Goal: Task Accomplishment & Management: Manage account settings

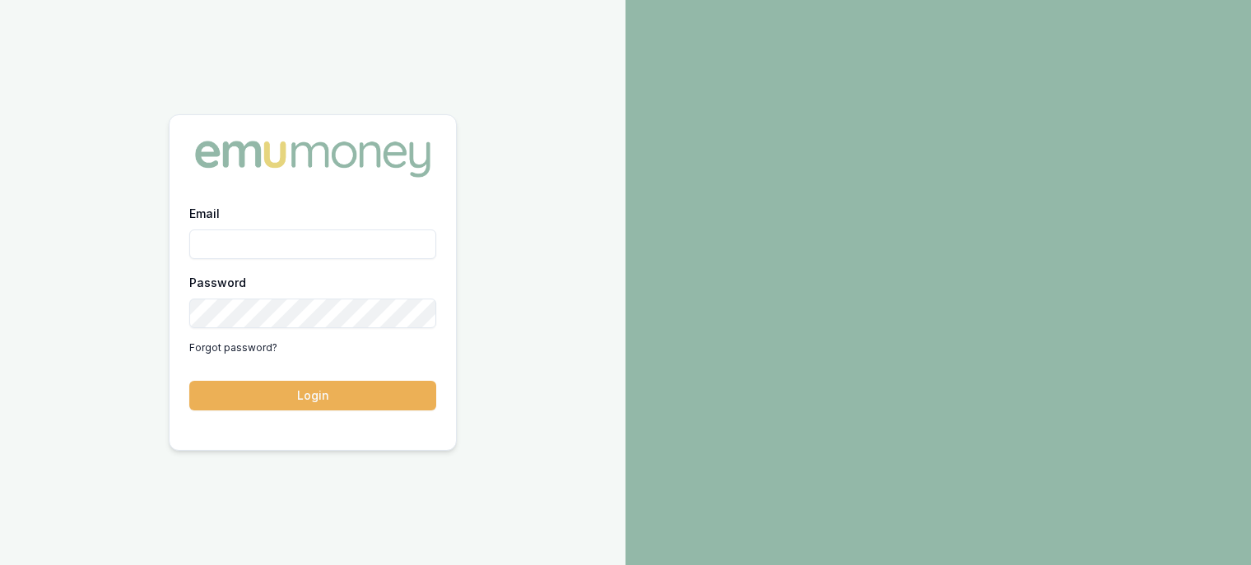
click at [253, 242] on input "Email" at bounding box center [312, 245] width 247 height 30
type input "[PERSON_NAME][EMAIL_ADDRESS][PERSON_NAME][DOMAIN_NAME]"
click at [350, 400] on button "Login" at bounding box center [312, 396] width 247 height 30
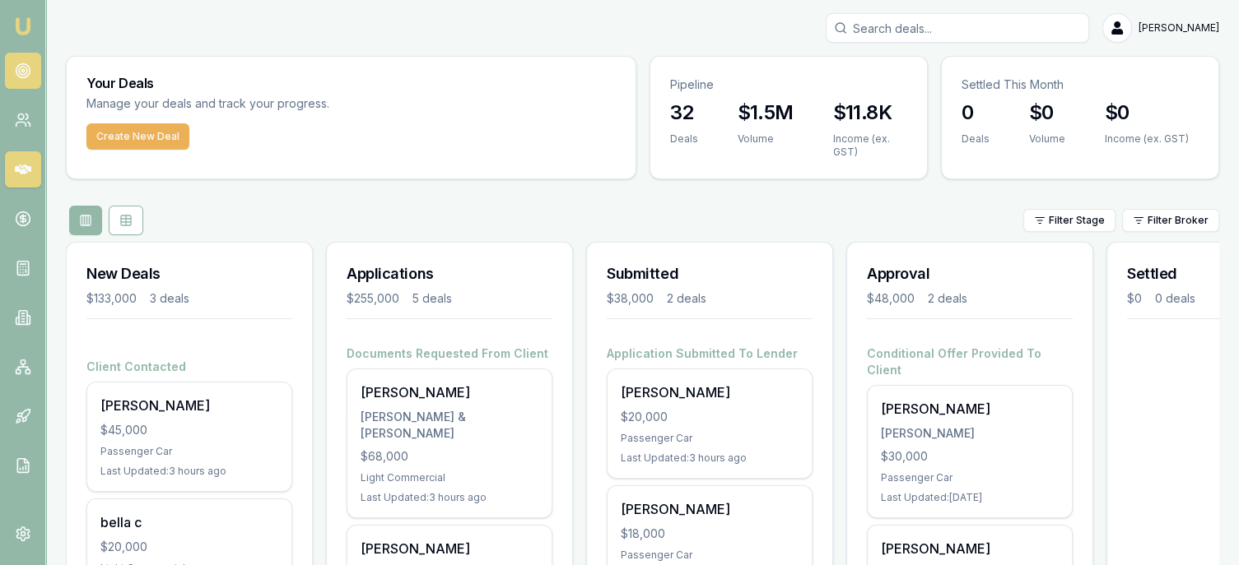
click at [22, 70] on icon at bounding box center [23, 71] width 16 height 16
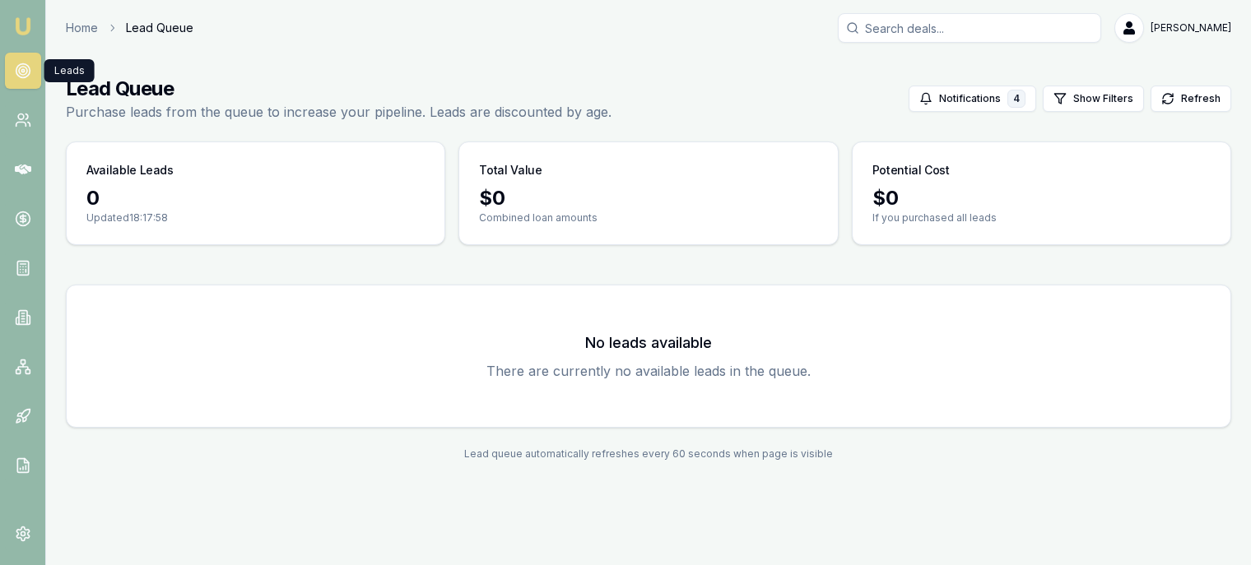
click at [28, 23] on img at bounding box center [23, 26] width 20 height 20
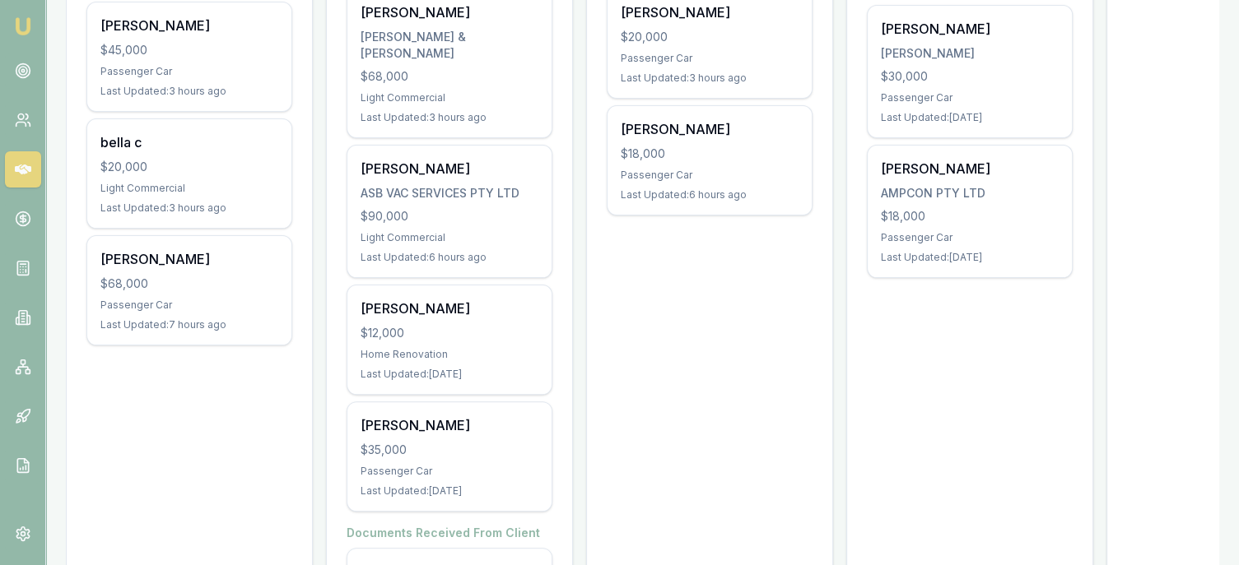
scroll to position [412, 0]
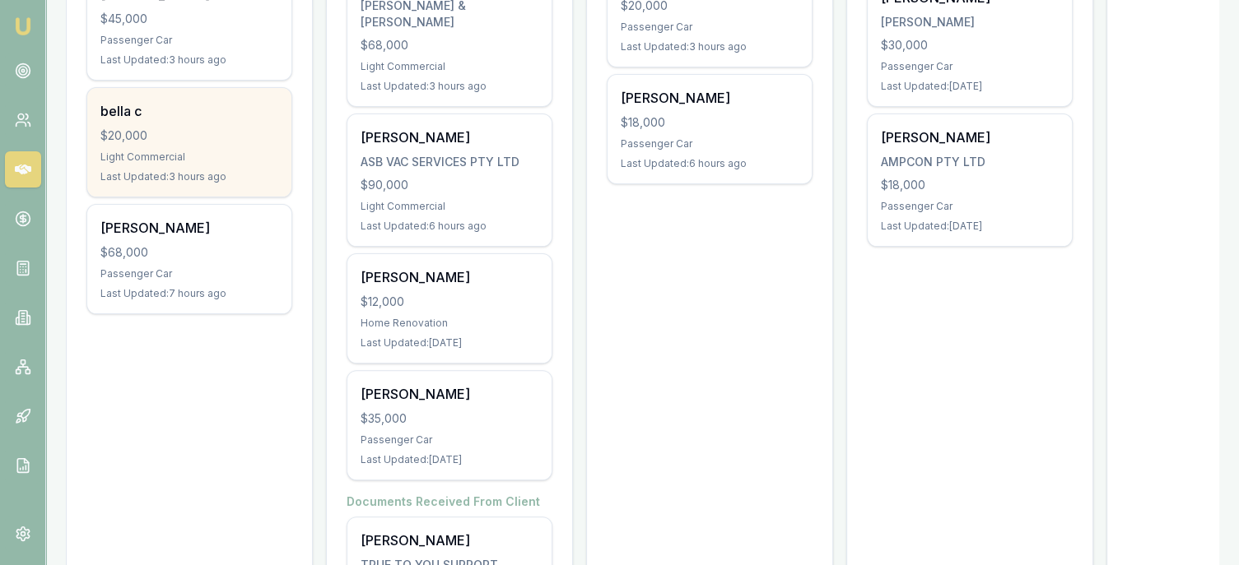
click at [178, 124] on div "bella c $20,000 Light Commercial Last Updated: 3 hours ago" at bounding box center [189, 142] width 204 height 109
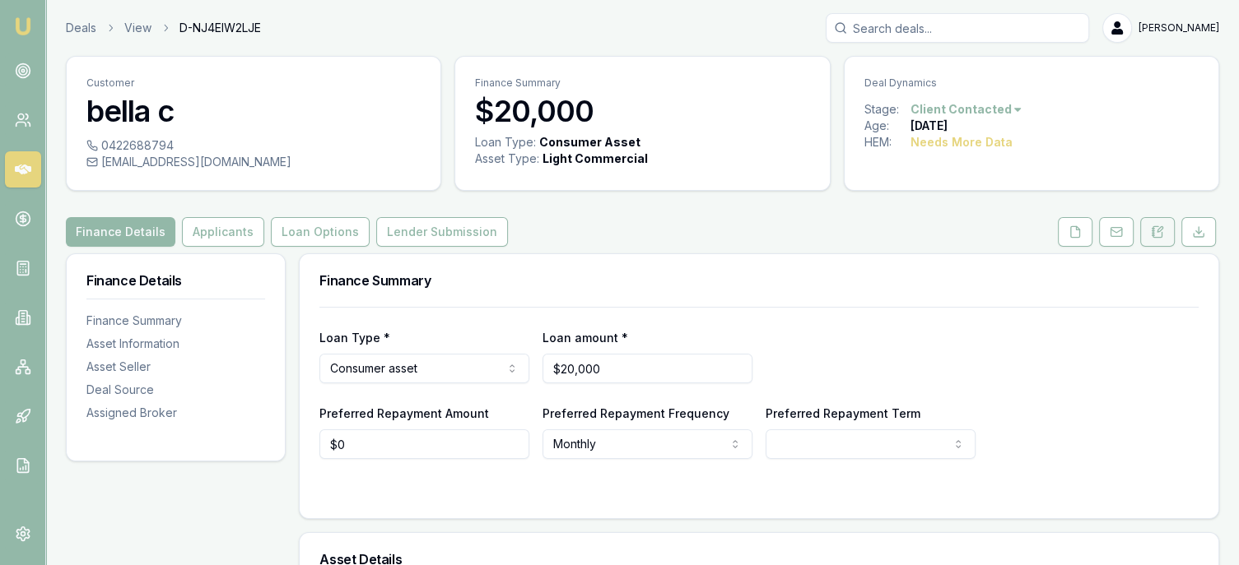
click at [1159, 233] on icon at bounding box center [1157, 232] width 13 height 13
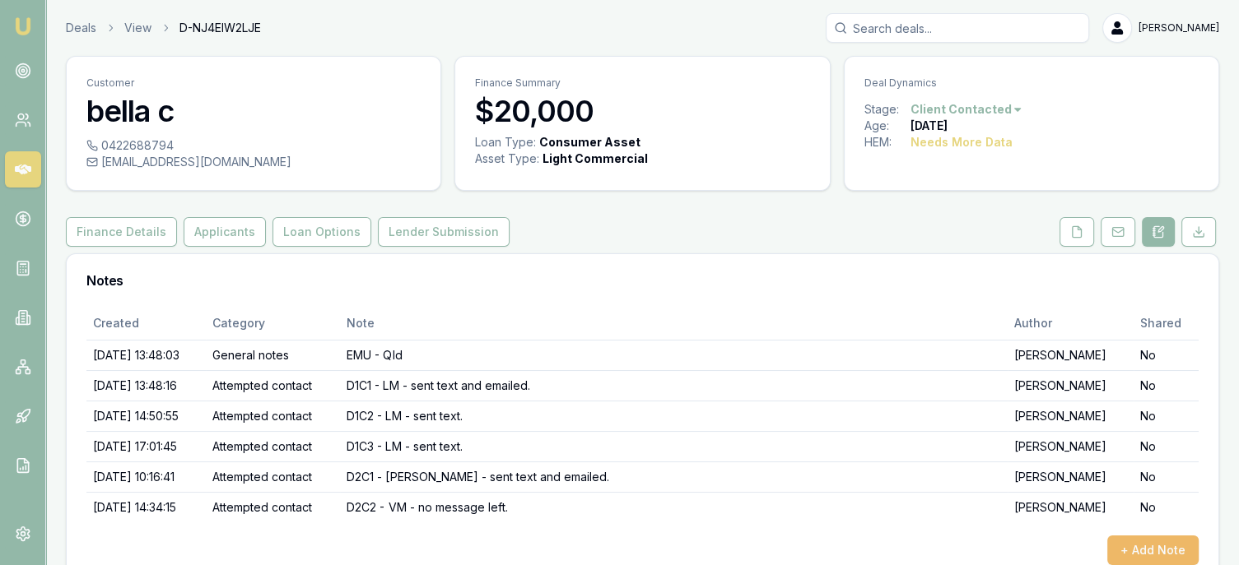
click at [1166, 545] on button "+ Add Note" at bounding box center [1152, 551] width 91 height 30
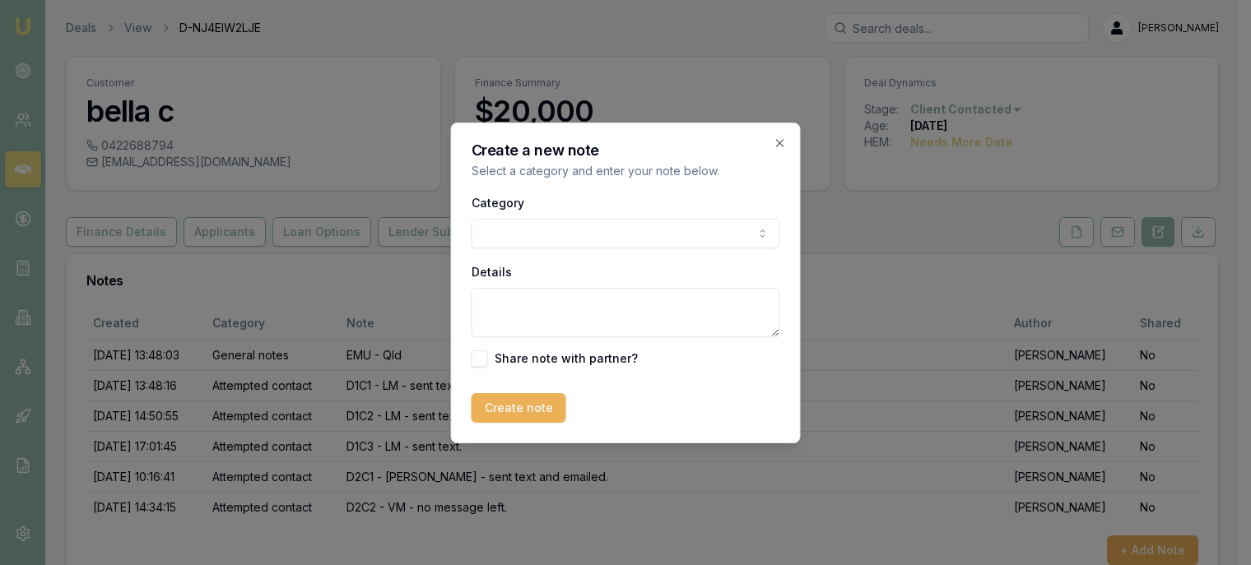
click at [629, 238] on body "Emu Broker Deals View D-NJ4EIW2LJE Robyn Adams Toggle Menu Customer bella c 042…" at bounding box center [619, 282] width 1239 height 565
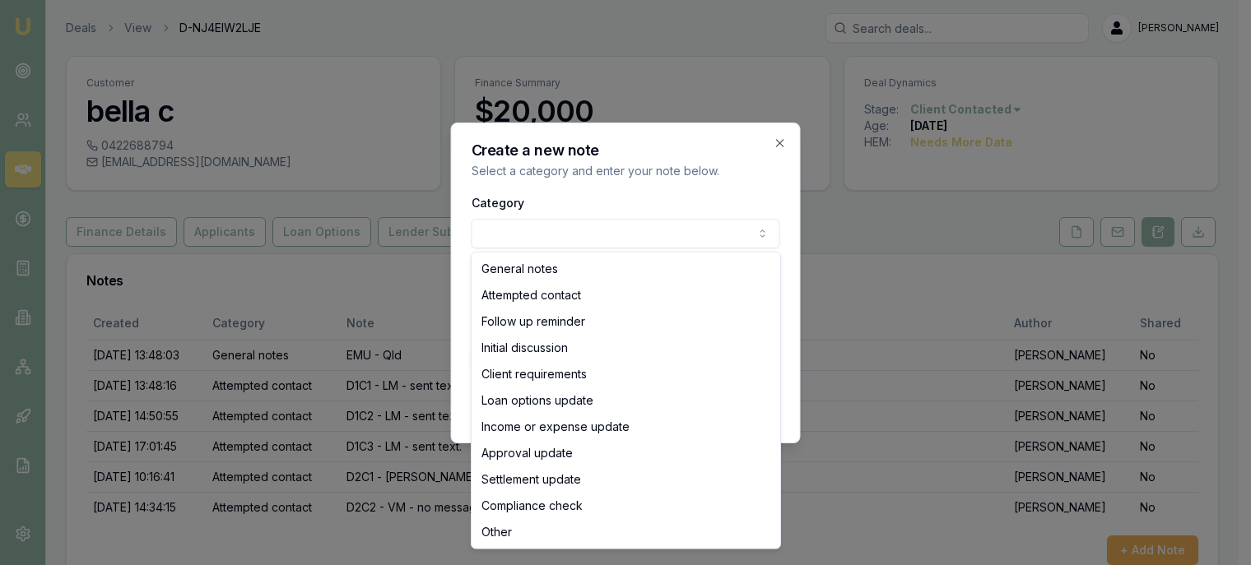
select select "ATTEMPTED_CONTACT"
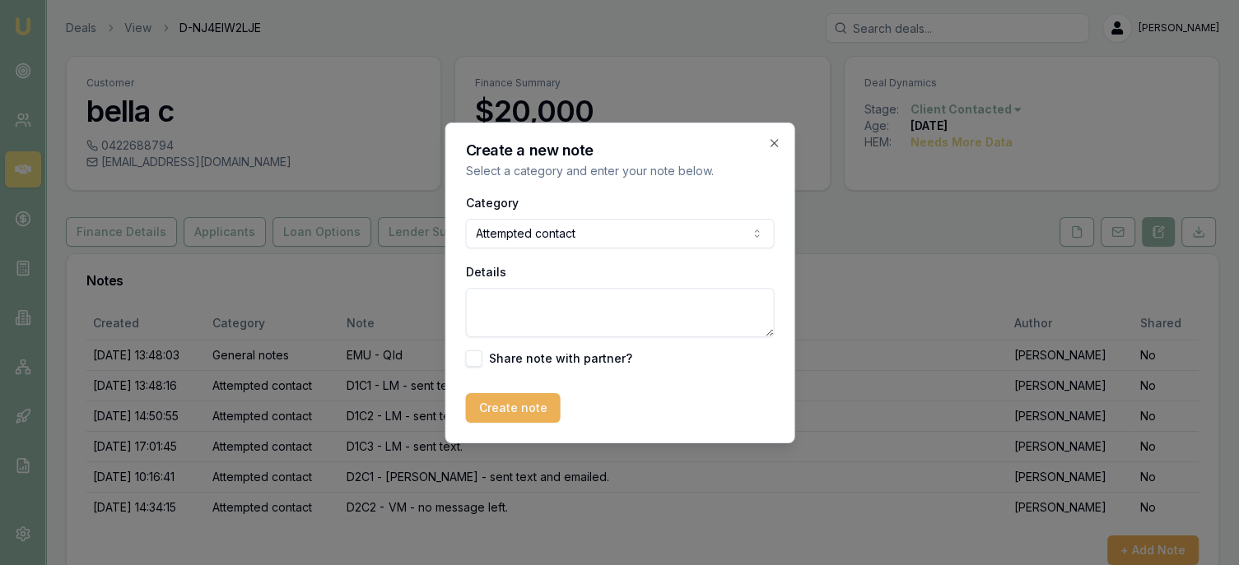
click at [555, 309] on textarea "Details" at bounding box center [619, 312] width 309 height 49
type textarea "D2C3 - LM - sent text."
click at [510, 412] on button "Create note" at bounding box center [512, 408] width 95 height 30
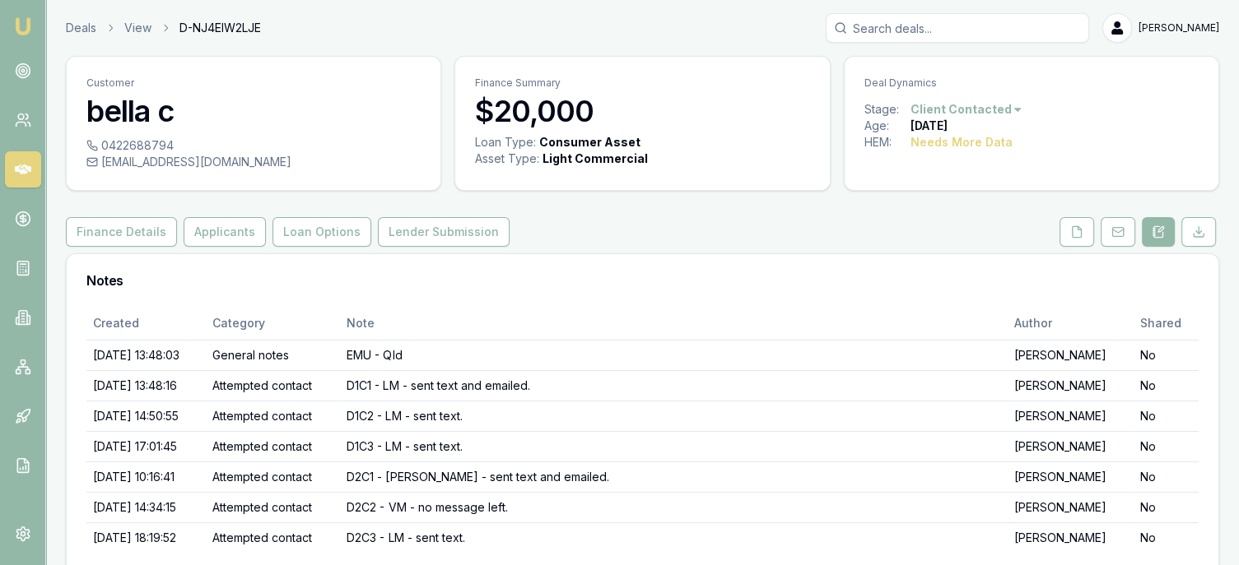
drag, startPoint x: 23, startPoint y: 25, endPoint x: 35, endPoint y: 11, distance: 18.7
click at [23, 25] on img at bounding box center [23, 26] width 20 height 20
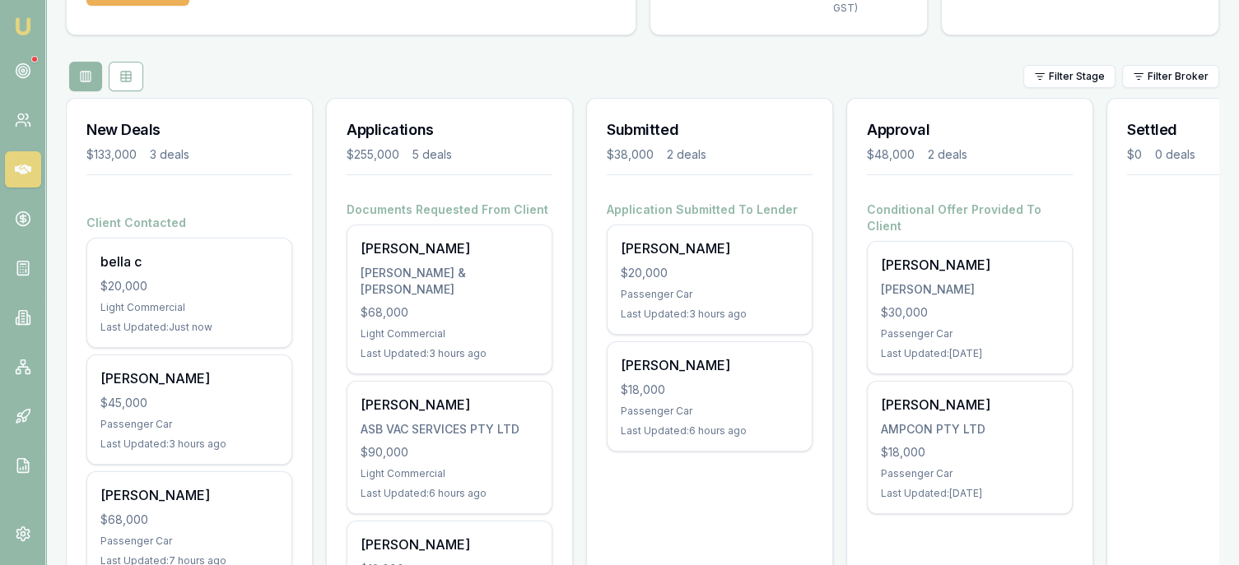
scroll to position [142, 0]
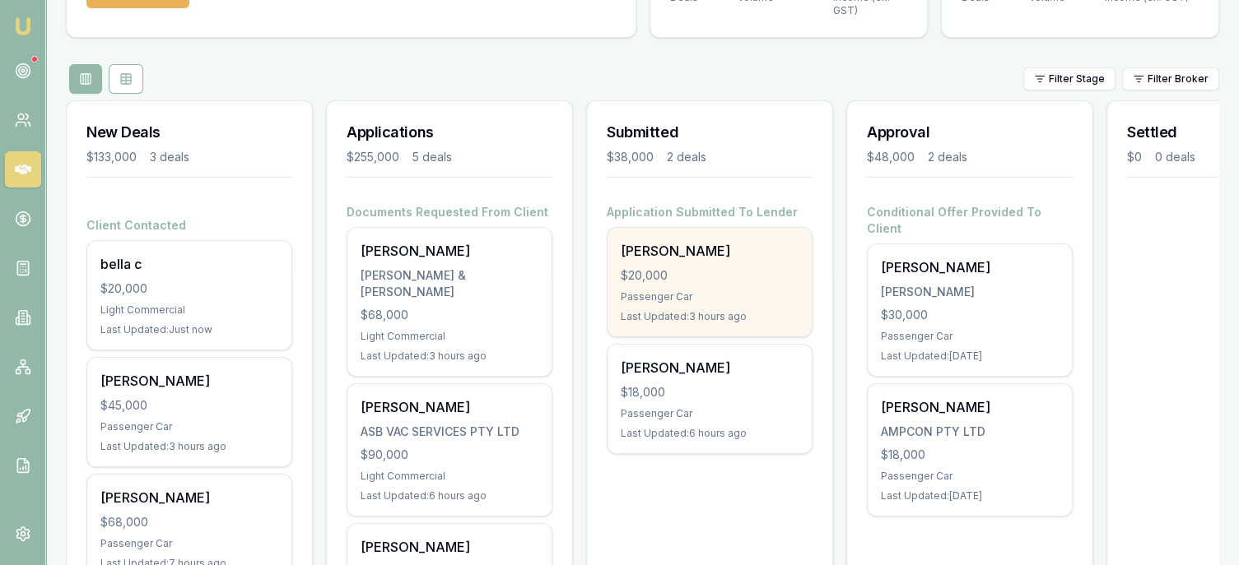
click at [660, 268] on div "$20,000" at bounding box center [710, 276] width 178 height 16
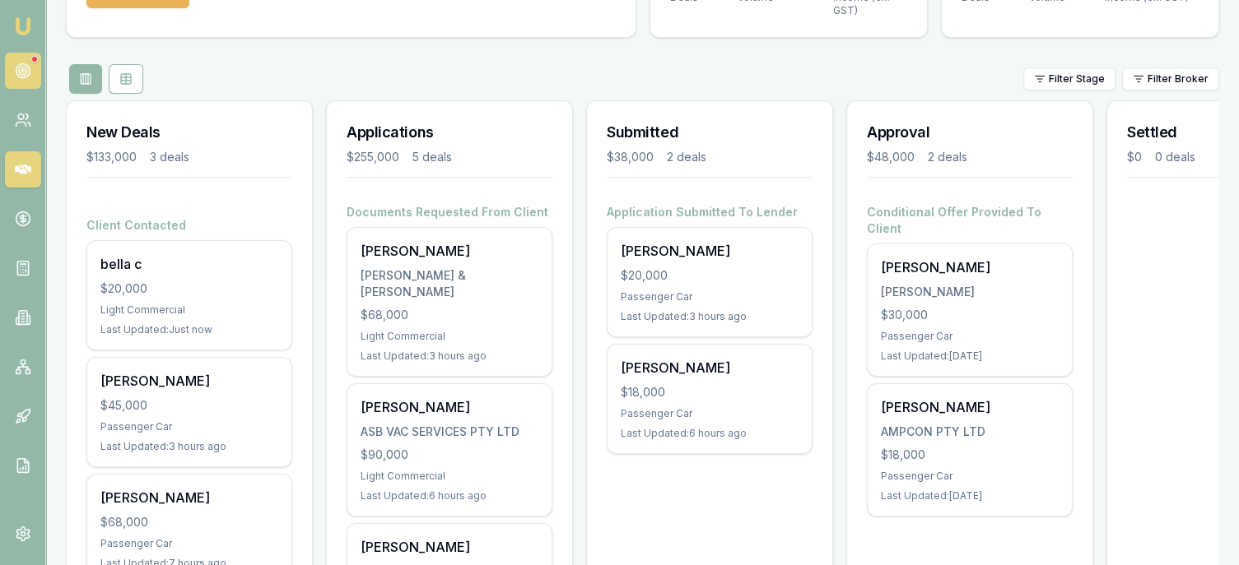
click at [23, 73] on icon at bounding box center [23, 71] width 16 height 16
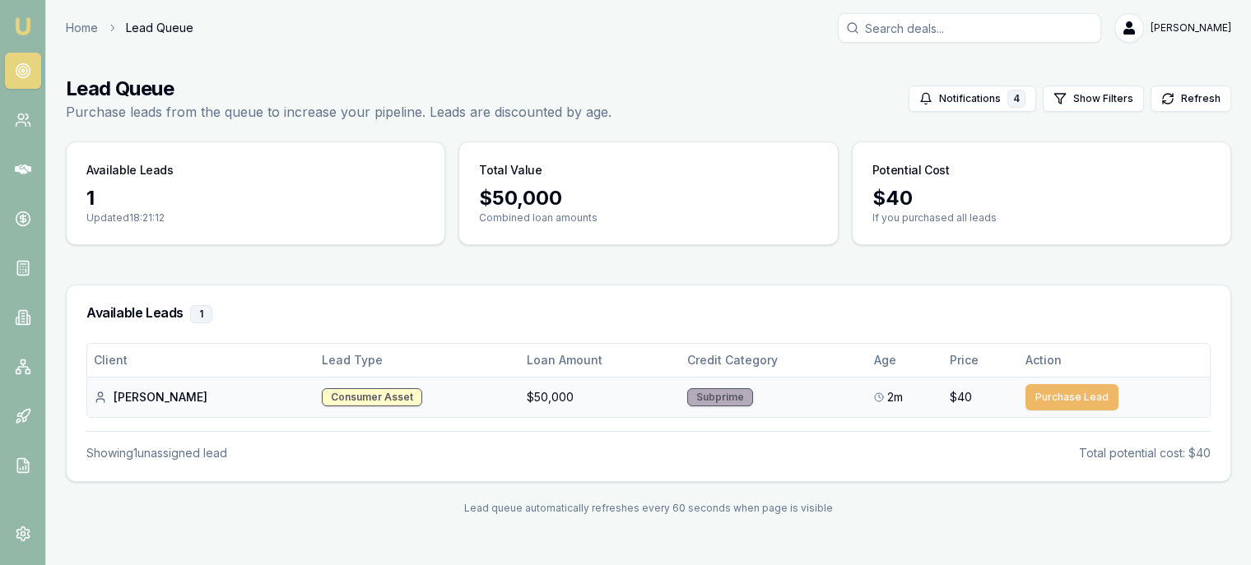
click at [1052, 399] on button "Purchase Lead" at bounding box center [1072, 397] width 93 height 26
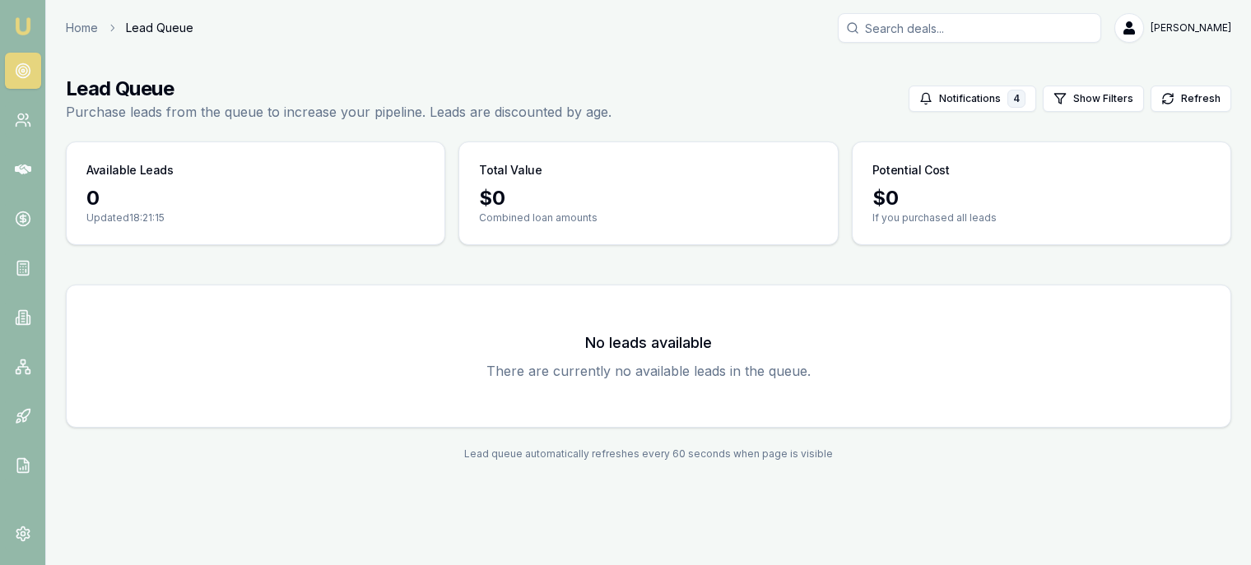
click at [23, 20] on img at bounding box center [23, 26] width 20 height 20
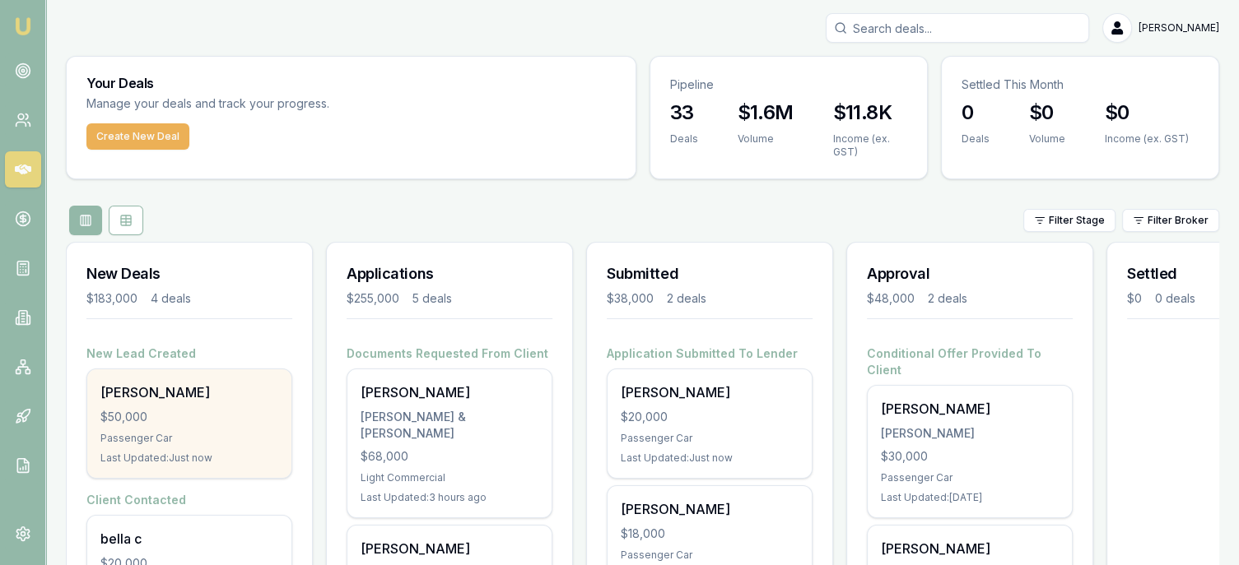
click at [163, 403] on div "Stephen Ashby $50,000 Passenger Car Last Updated: Just now" at bounding box center [189, 424] width 204 height 109
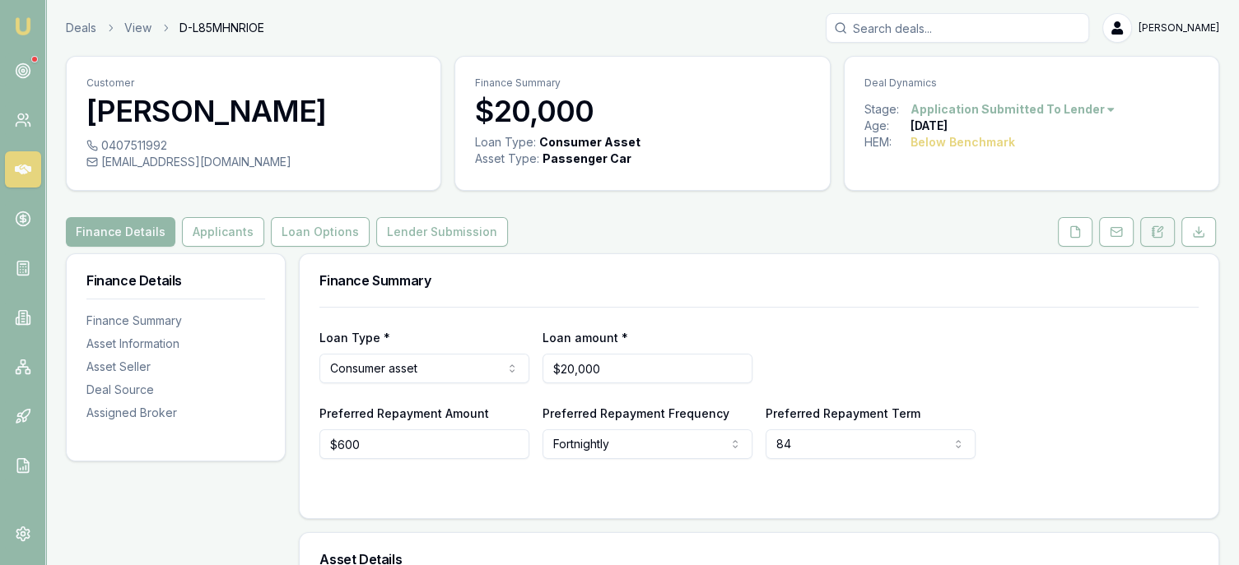
click at [1149, 236] on button at bounding box center [1157, 232] width 35 height 30
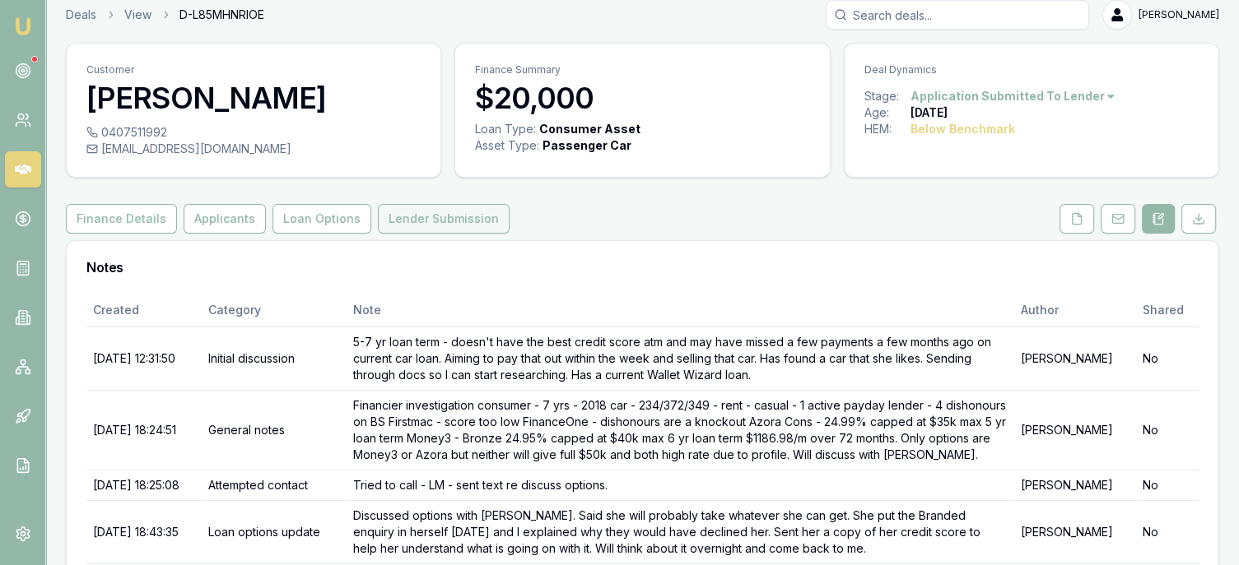
scroll to position [4, 0]
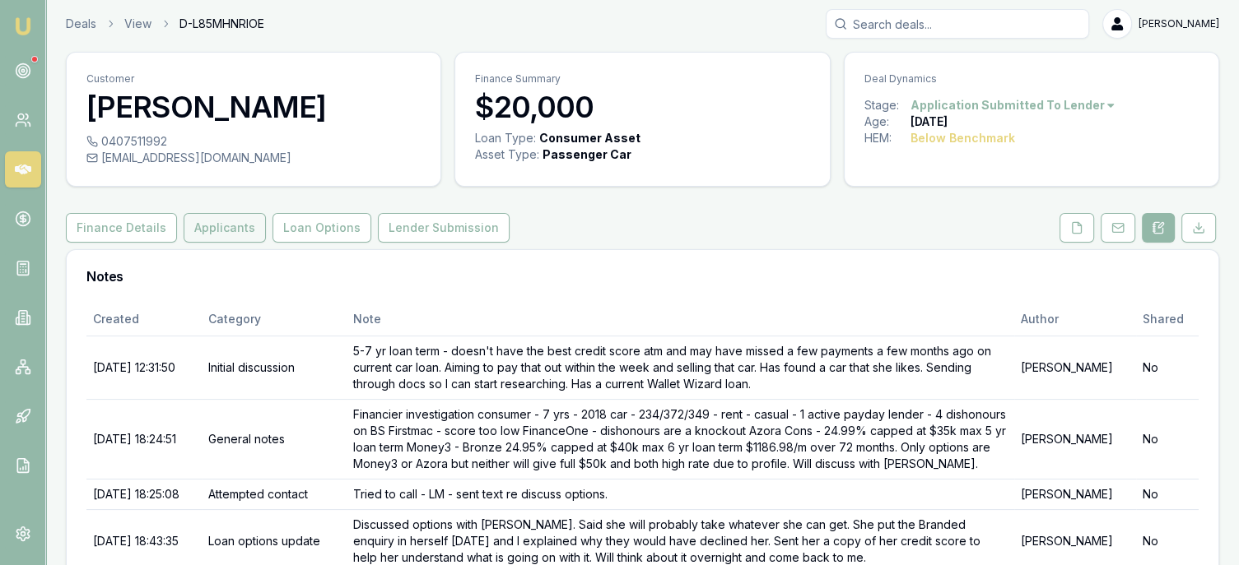
click at [223, 228] on button "Applicants" at bounding box center [225, 228] width 82 height 30
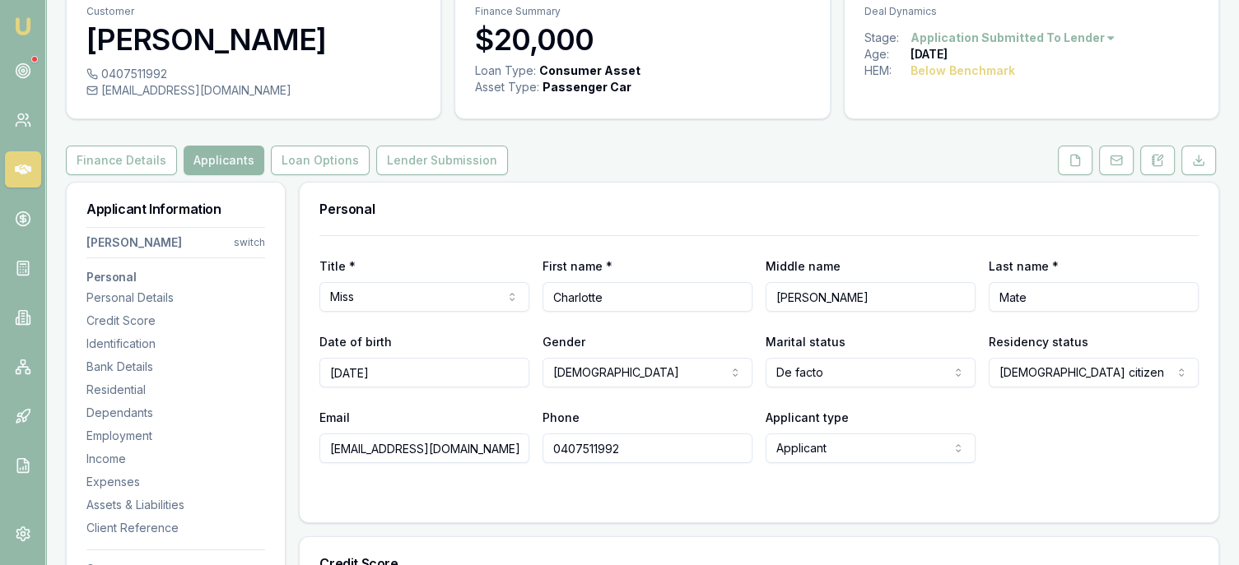
scroll to position [412, 0]
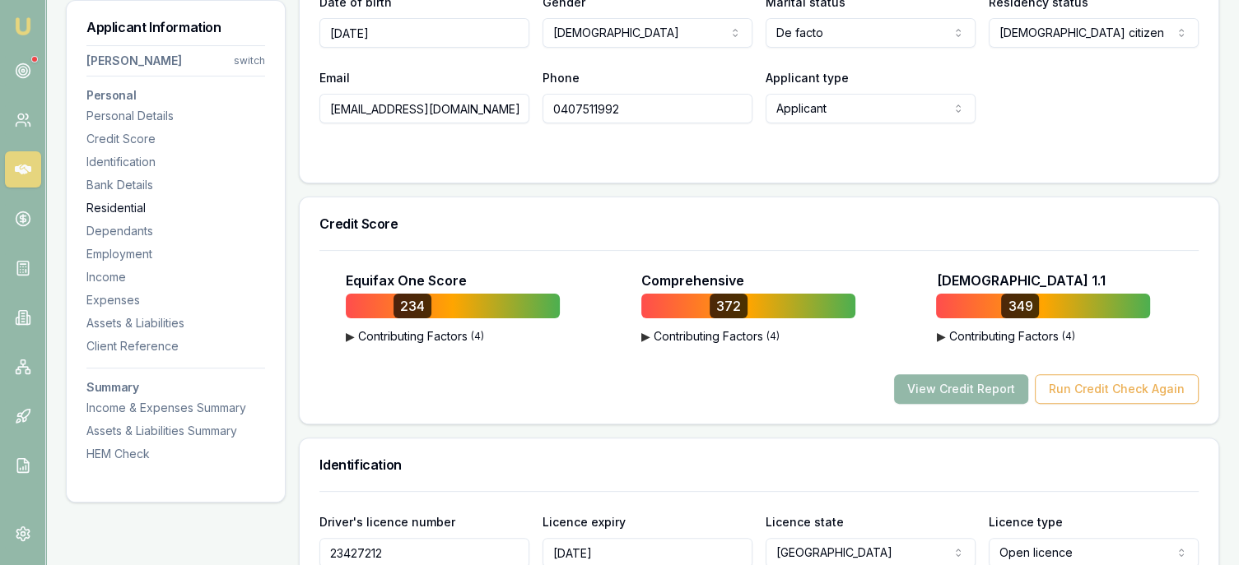
click at [151, 210] on div "Residential" at bounding box center [175, 208] width 179 height 16
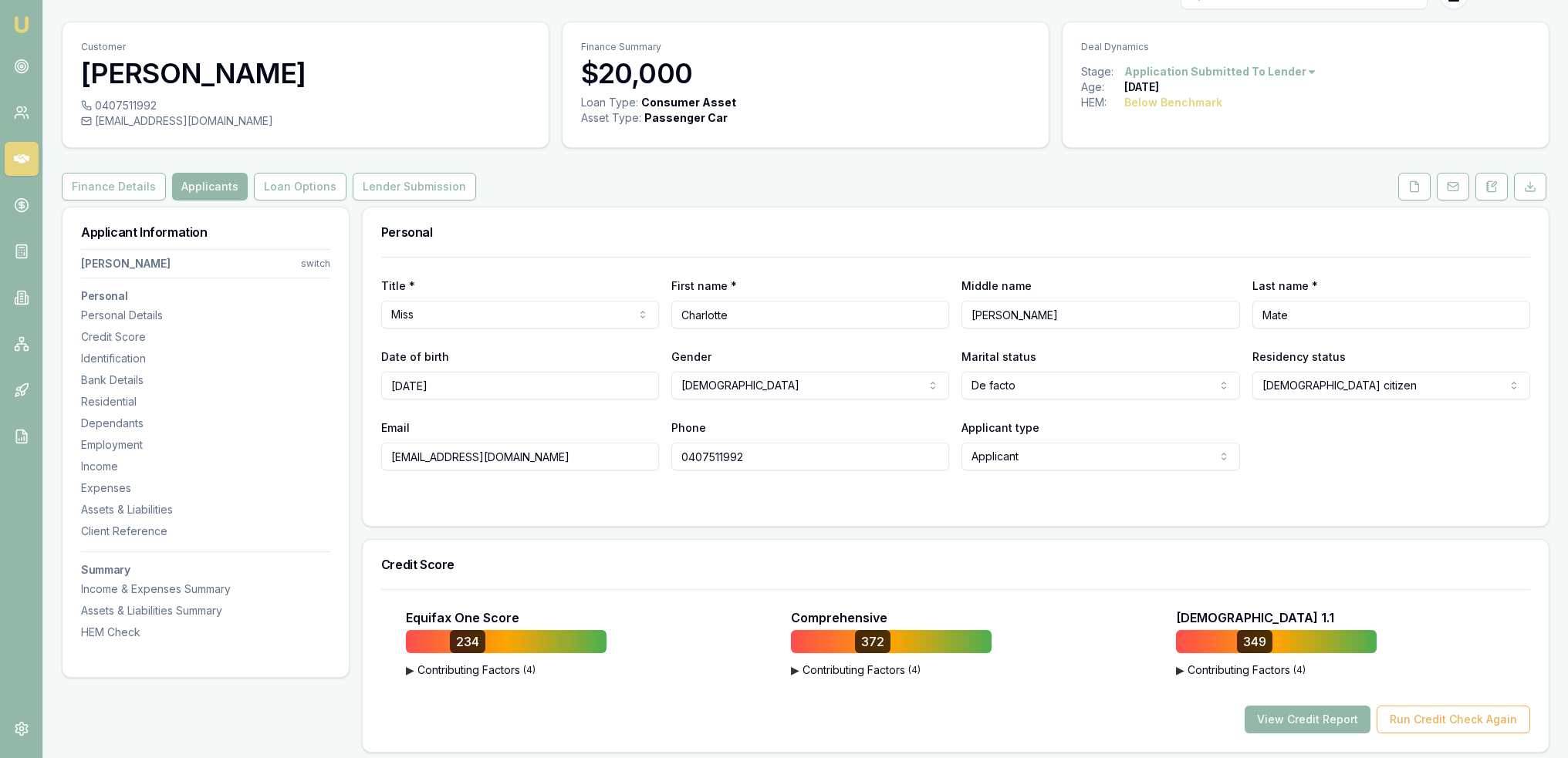
scroll to position [0, 0]
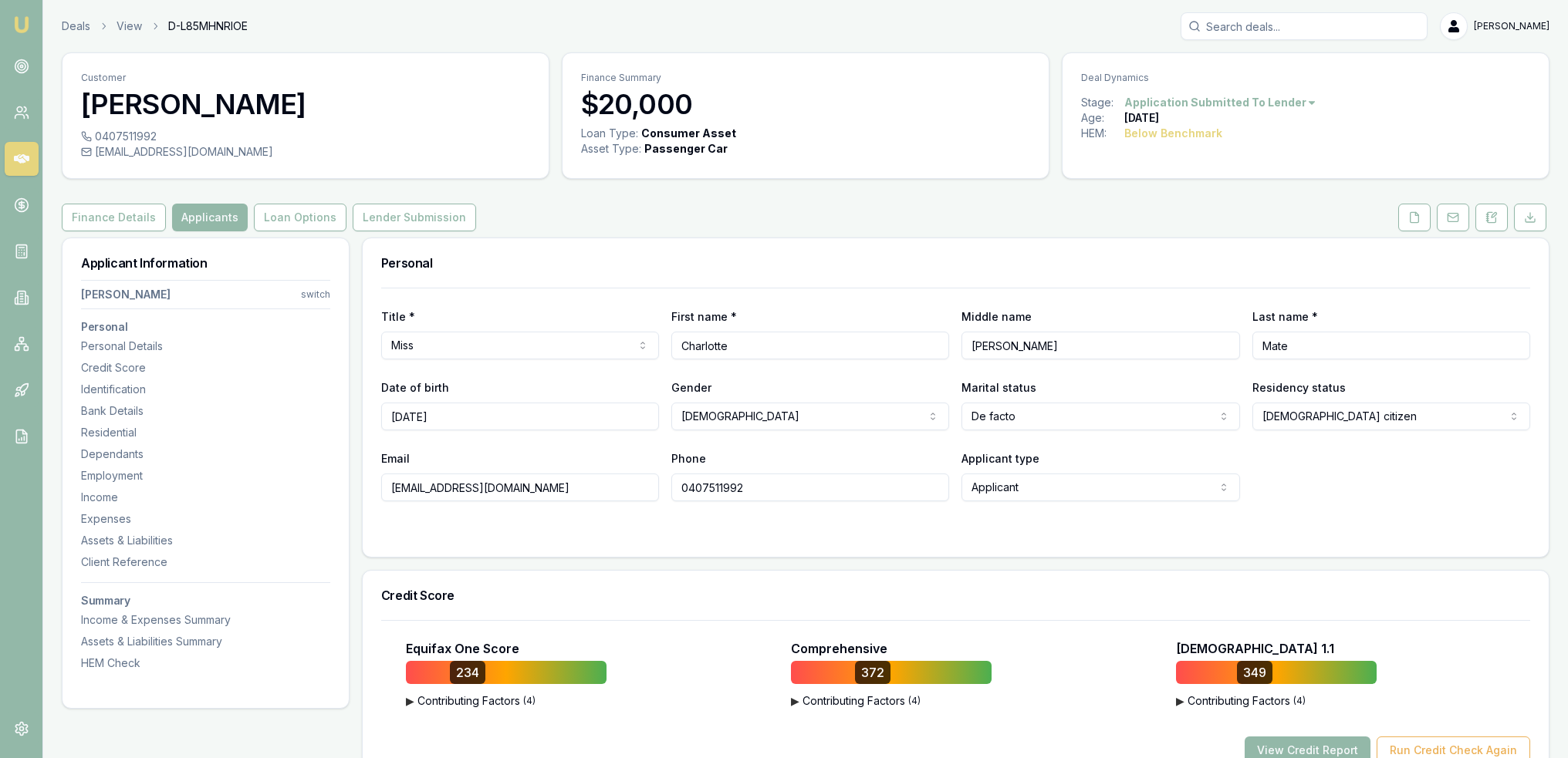
click at [1172, 95] on div "Stage: Application Submitted To Lender" at bounding box center [1305, 102] width 449 height 15
click at [1172, 216] on button at bounding box center [1491, 217] width 33 height 28
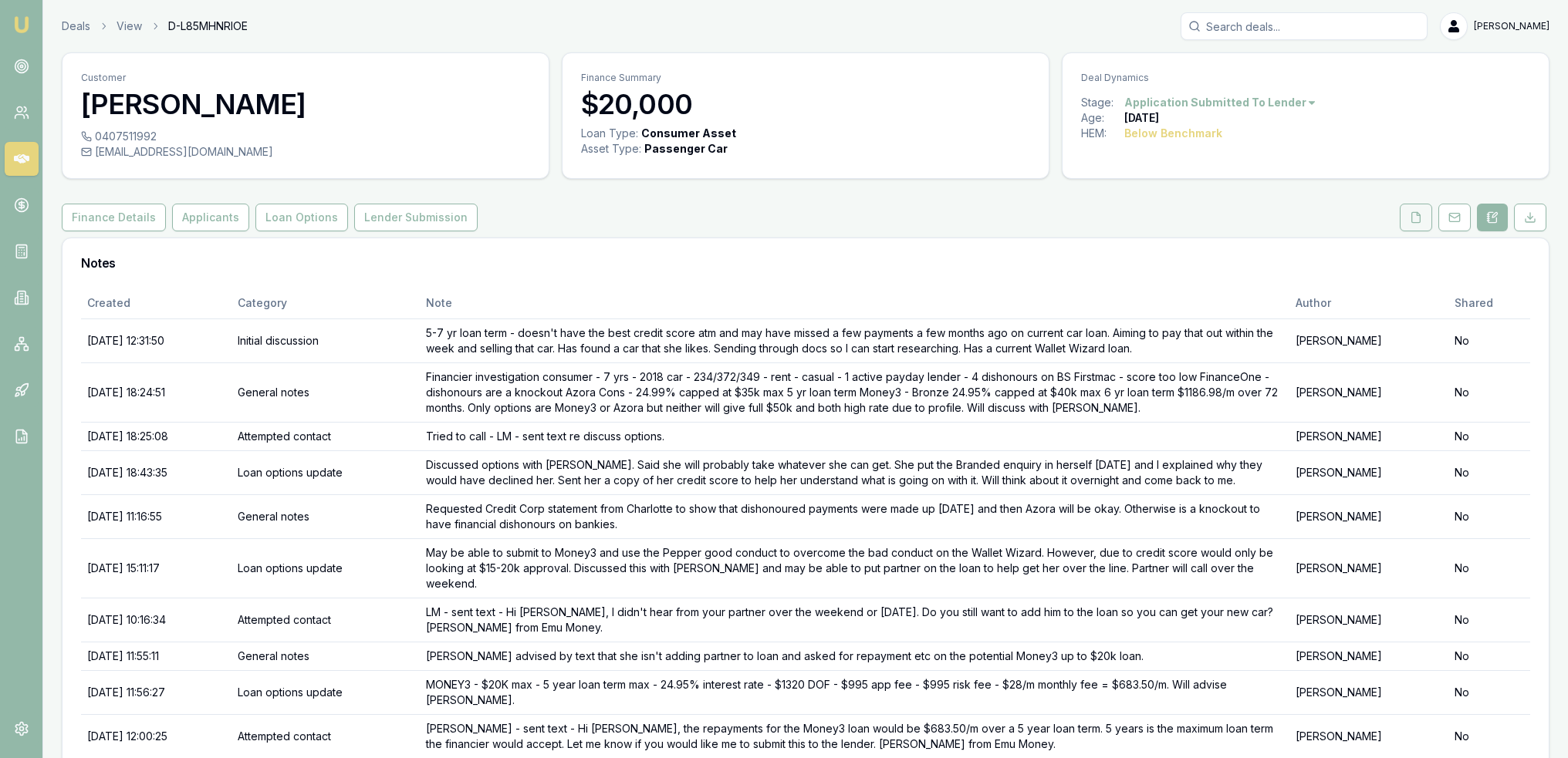
click at [1172, 216] on icon at bounding box center [1415, 217] width 12 height 12
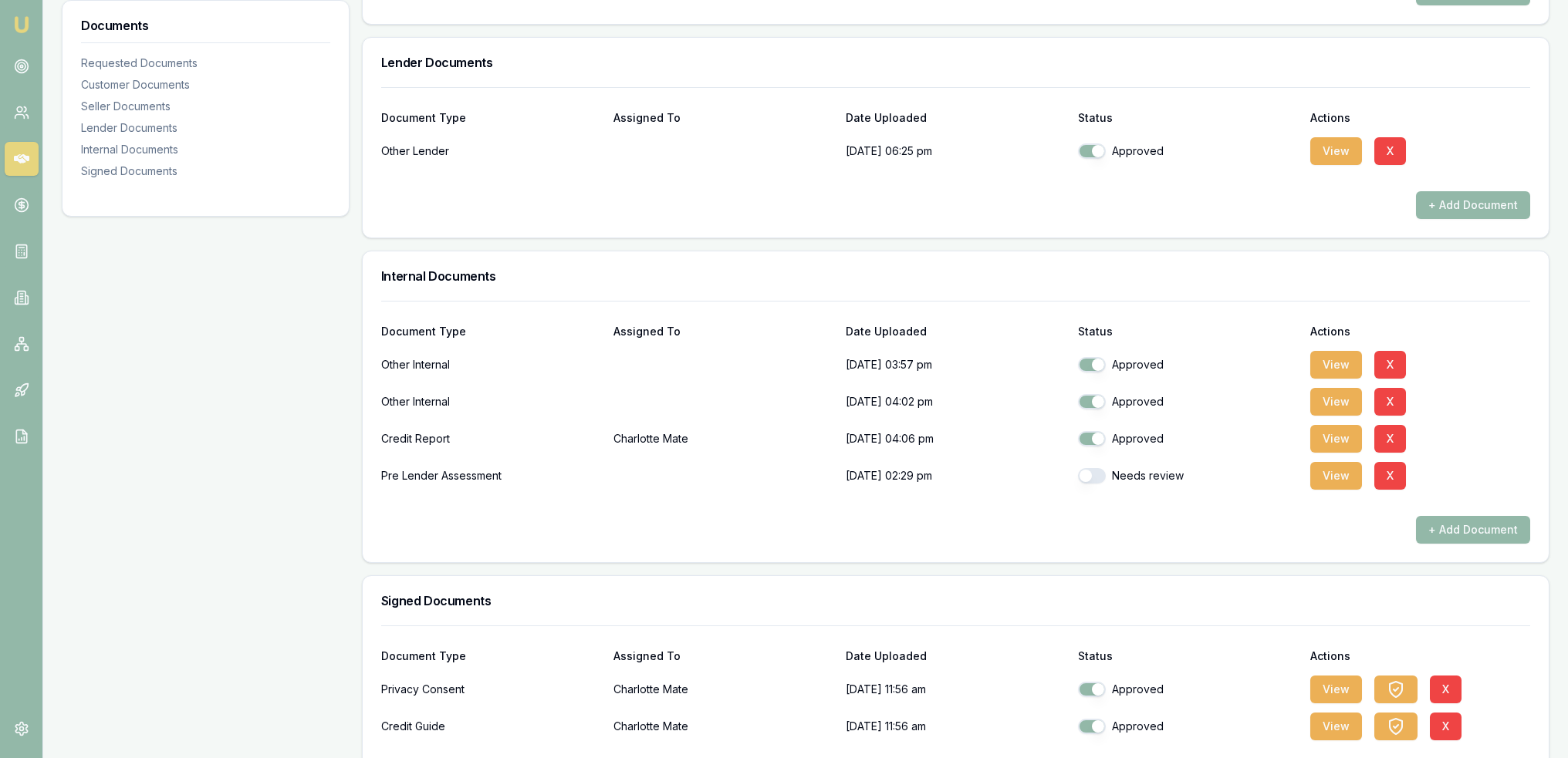
scroll to position [1157, 0]
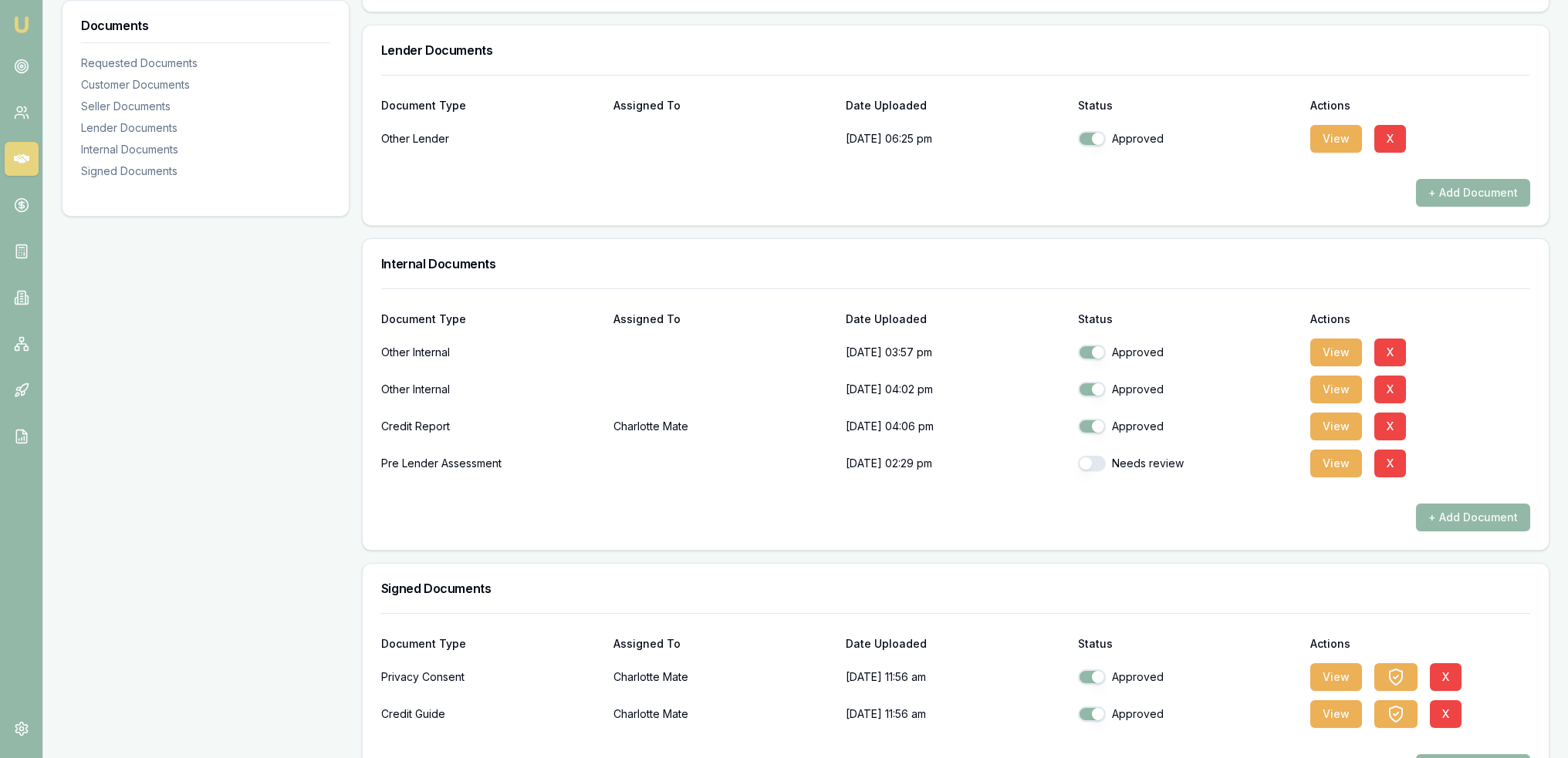
click at [1091, 465] on button "button" at bounding box center [1092, 463] width 28 height 15
checkbox input "true"
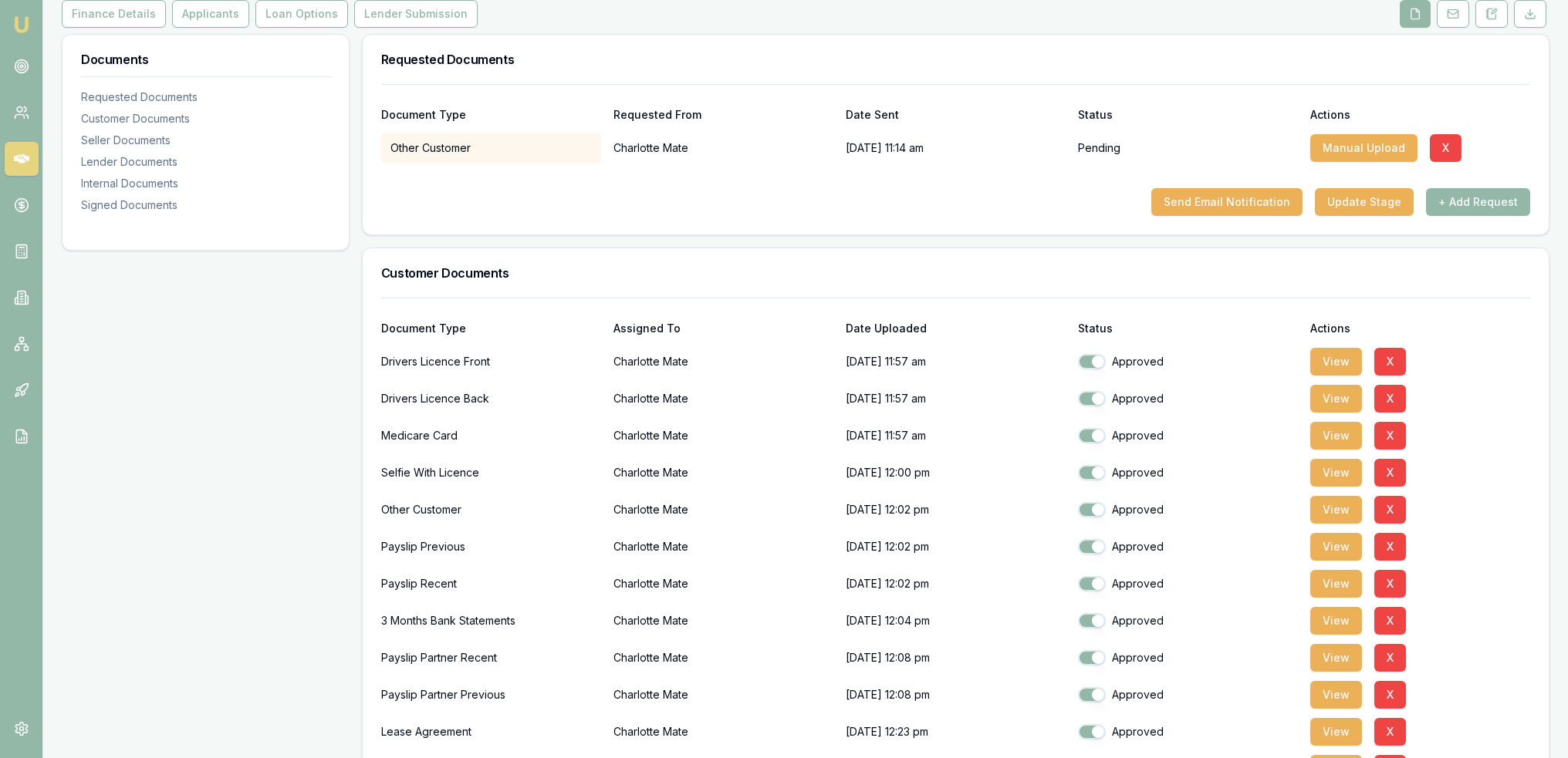
scroll to position [0, 0]
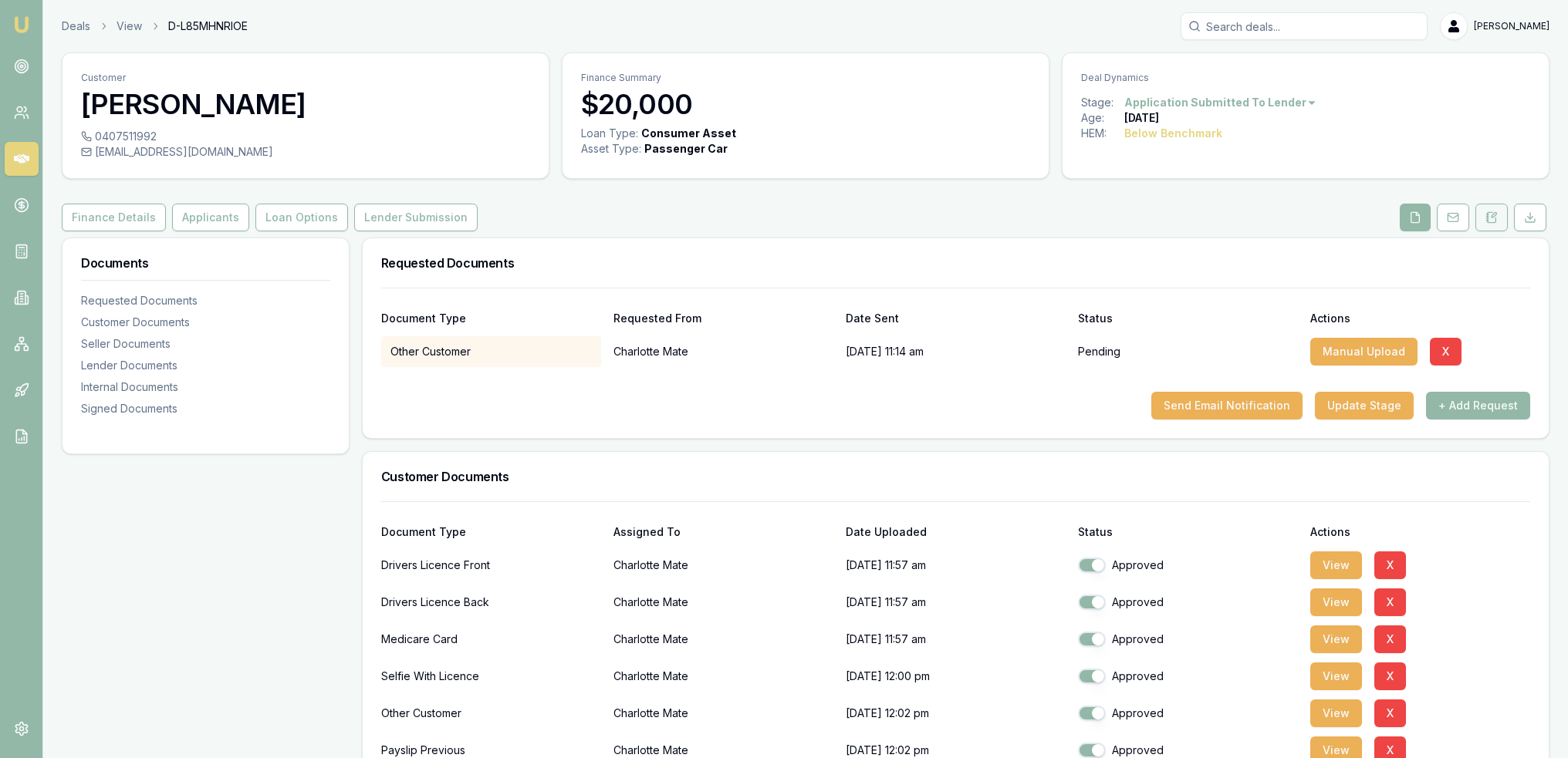
click at [1172, 216] on icon at bounding box center [1491, 217] width 12 height 12
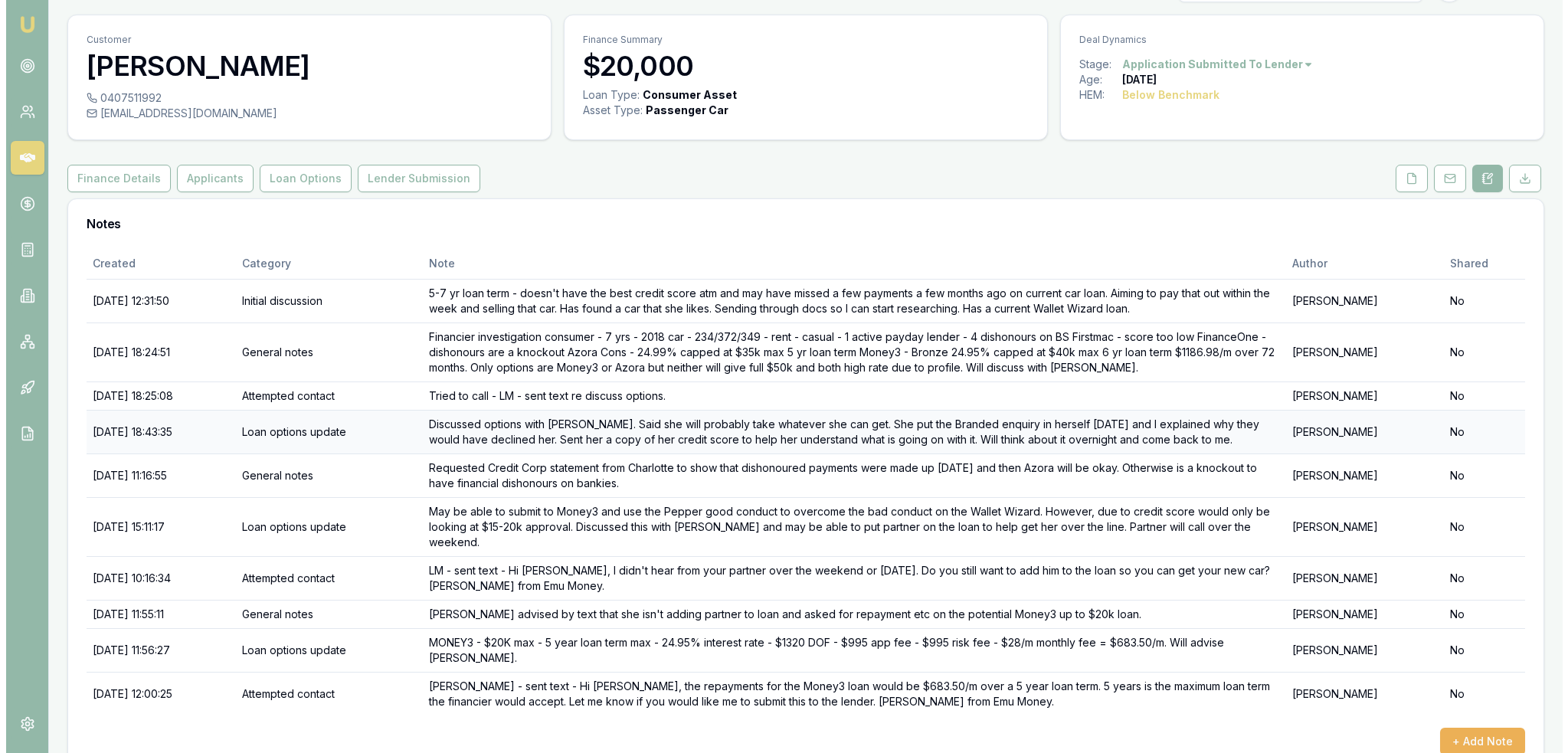
scroll to position [53, 0]
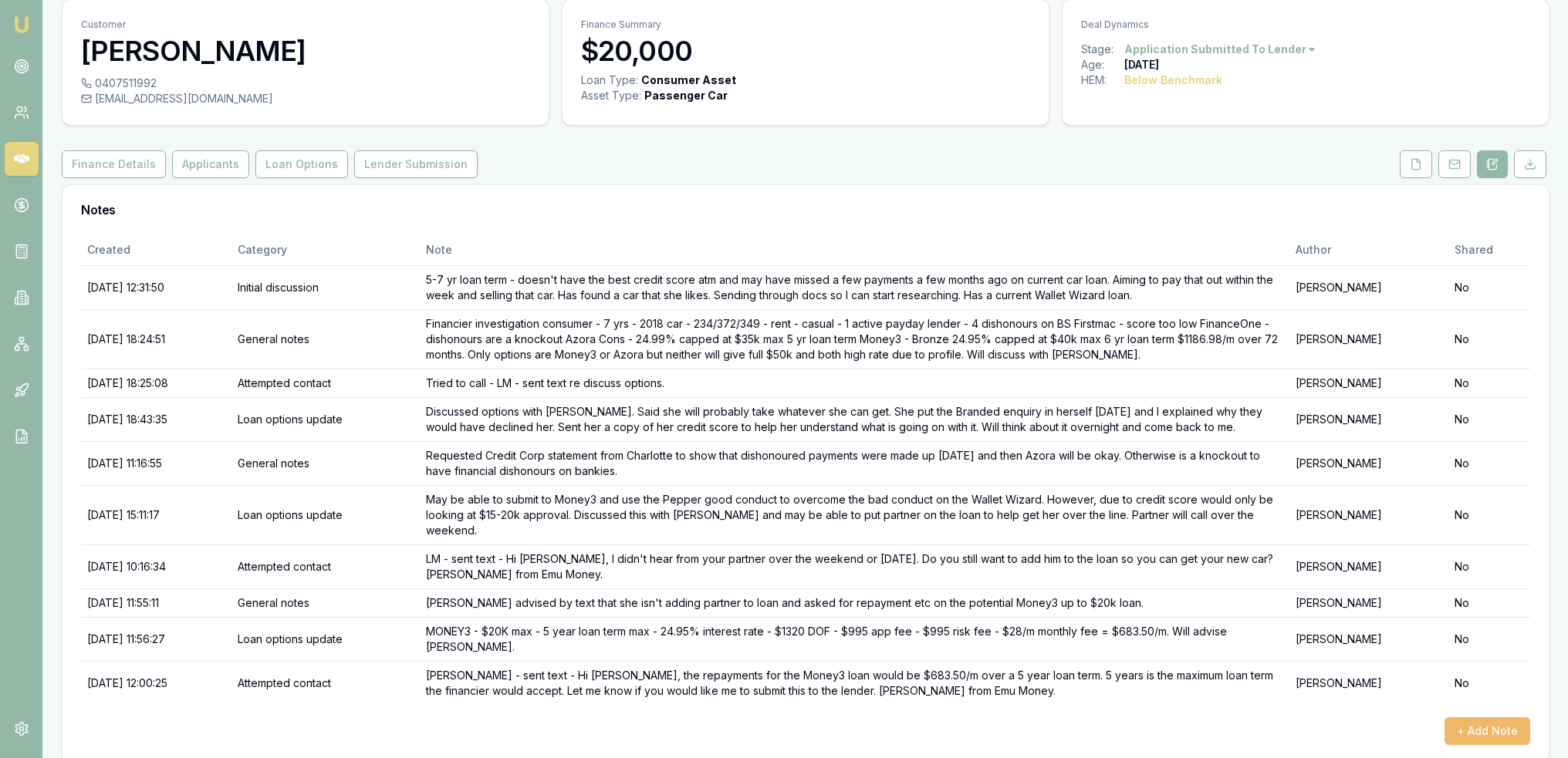
click at [1172, 529] on button "+ Add Note" at bounding box center [1486, 732] width 85 height 28
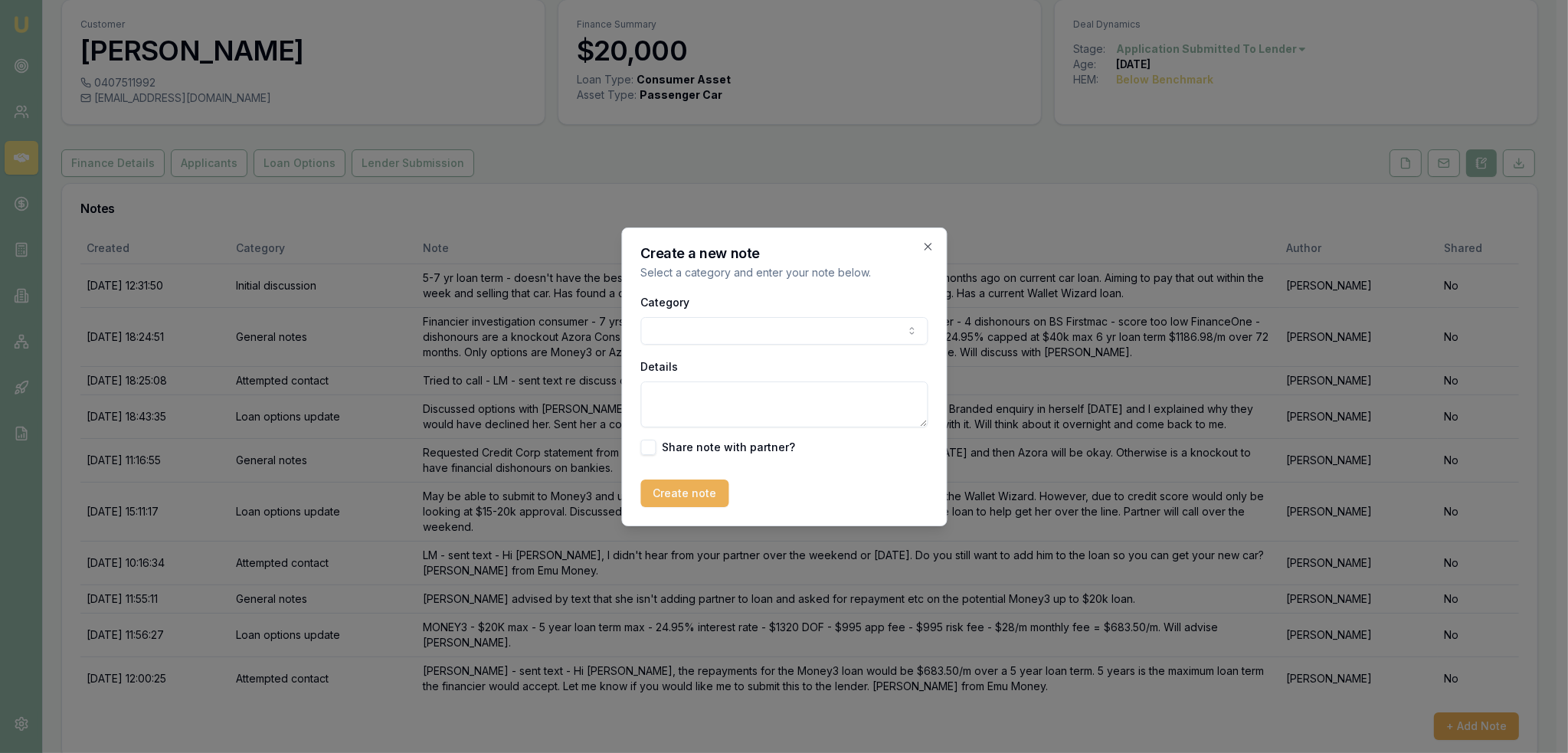
click at [829, 327] on body "Emu Broker Deals View D-L85MHNRIOE Robyn Adams Toggle Menu Customer Charlotte M…" at bounding box center [778, 323] width 1557 height 753
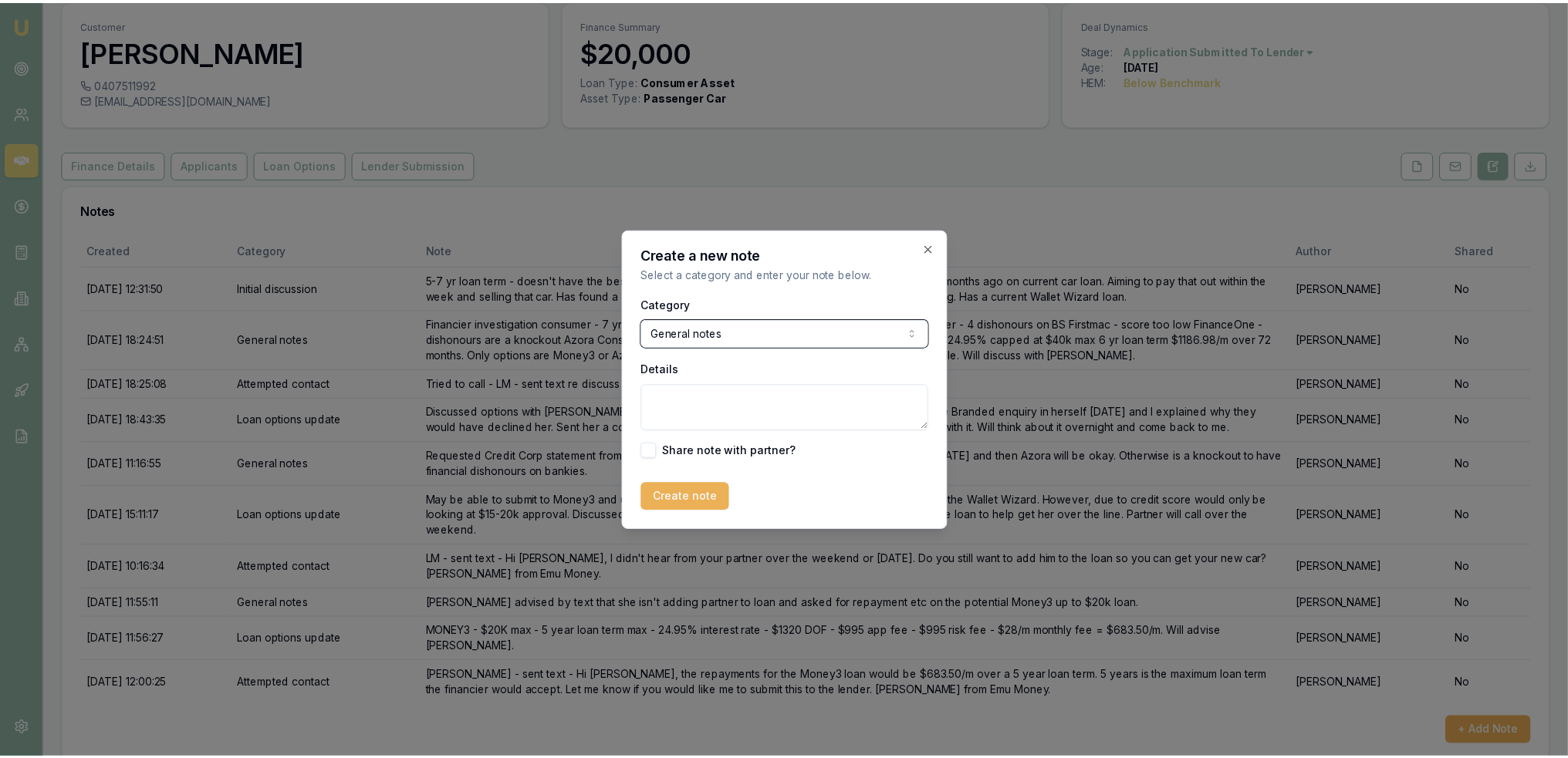
scroll to position [37, 0]
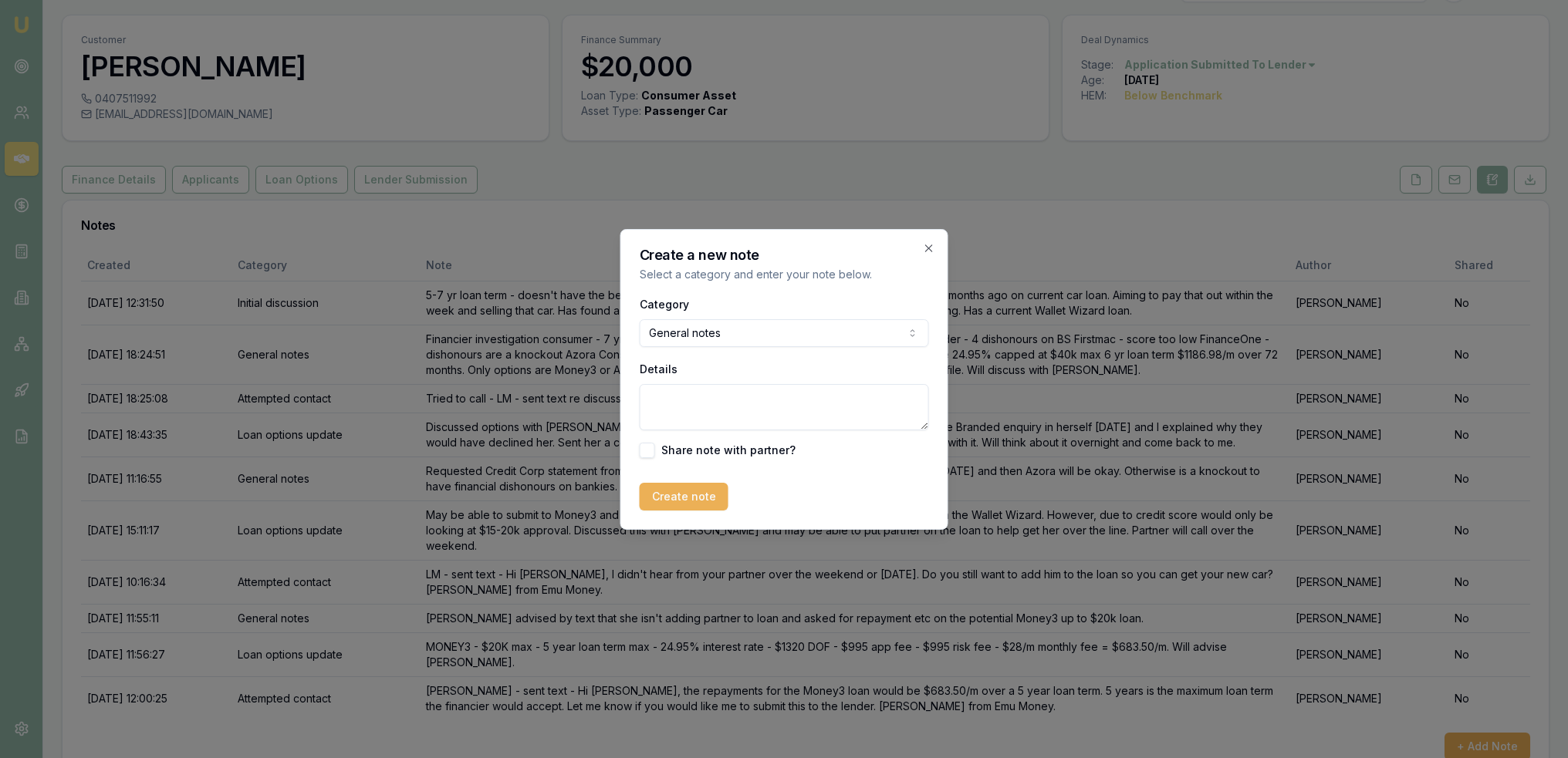
click at [708, 406] on textarea "Details" at bounding box center [784, 407] width 290 height 46
type textarea "Money3 declined and have had a 2nd look at the Credit Corp dishonours and on 2 …"
click at [694, 490] on button "Create note" at bounding box center [683, 497] width 89 height 28
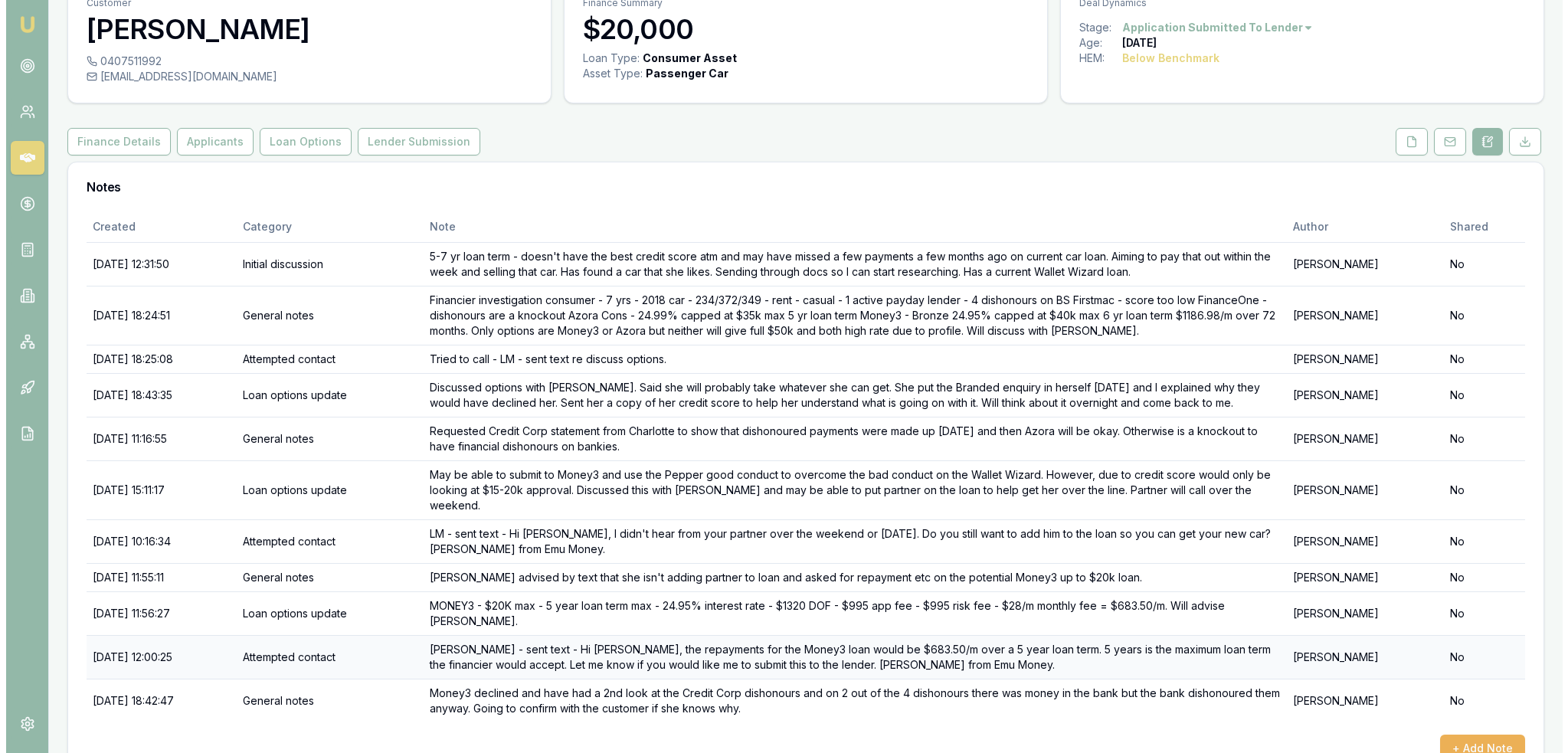
scroll to position [97, 0]
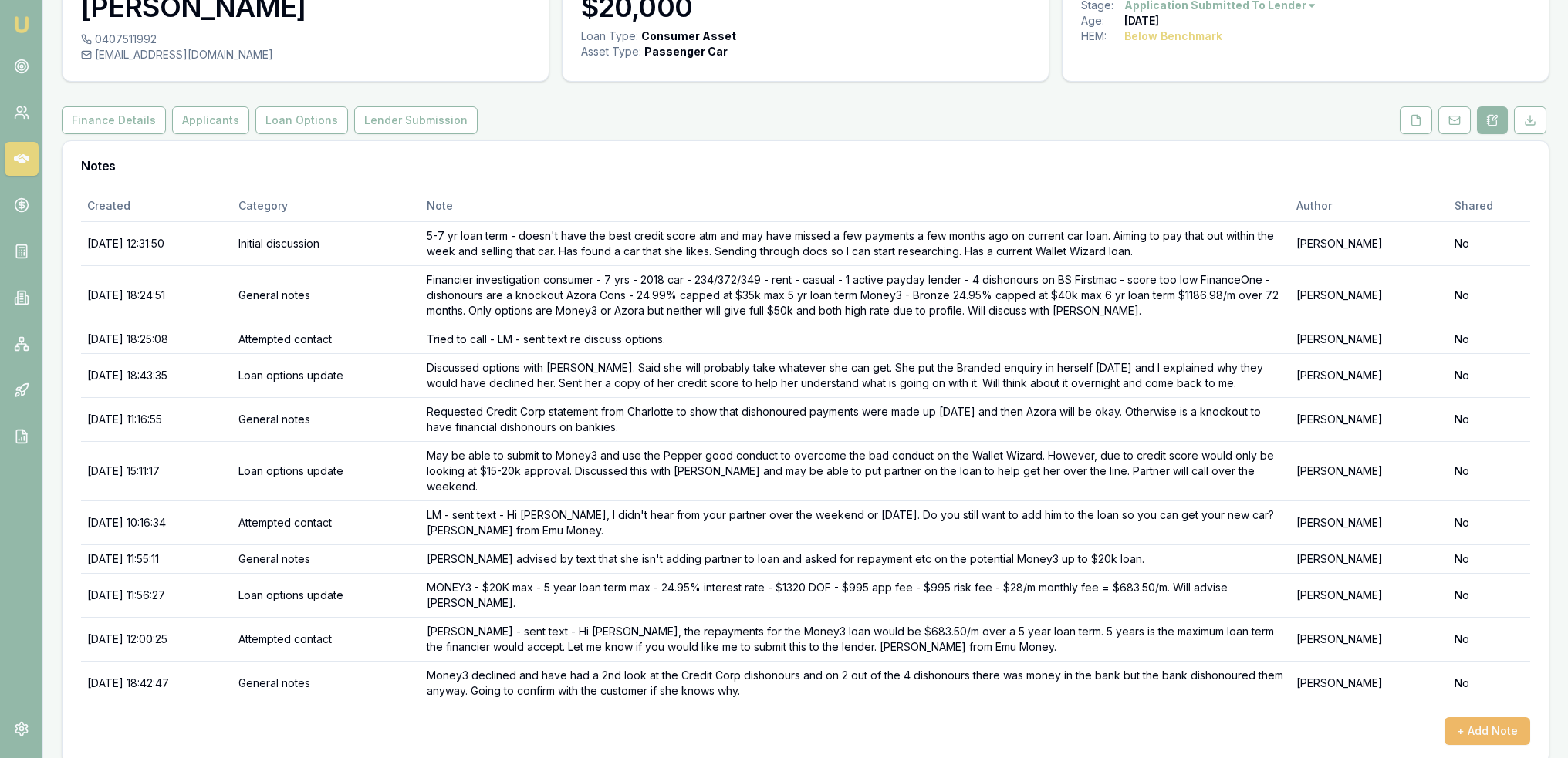
click at [1172, 529] on button "+ Add Note" at bounding box center [1486, 732] width 85 height 28
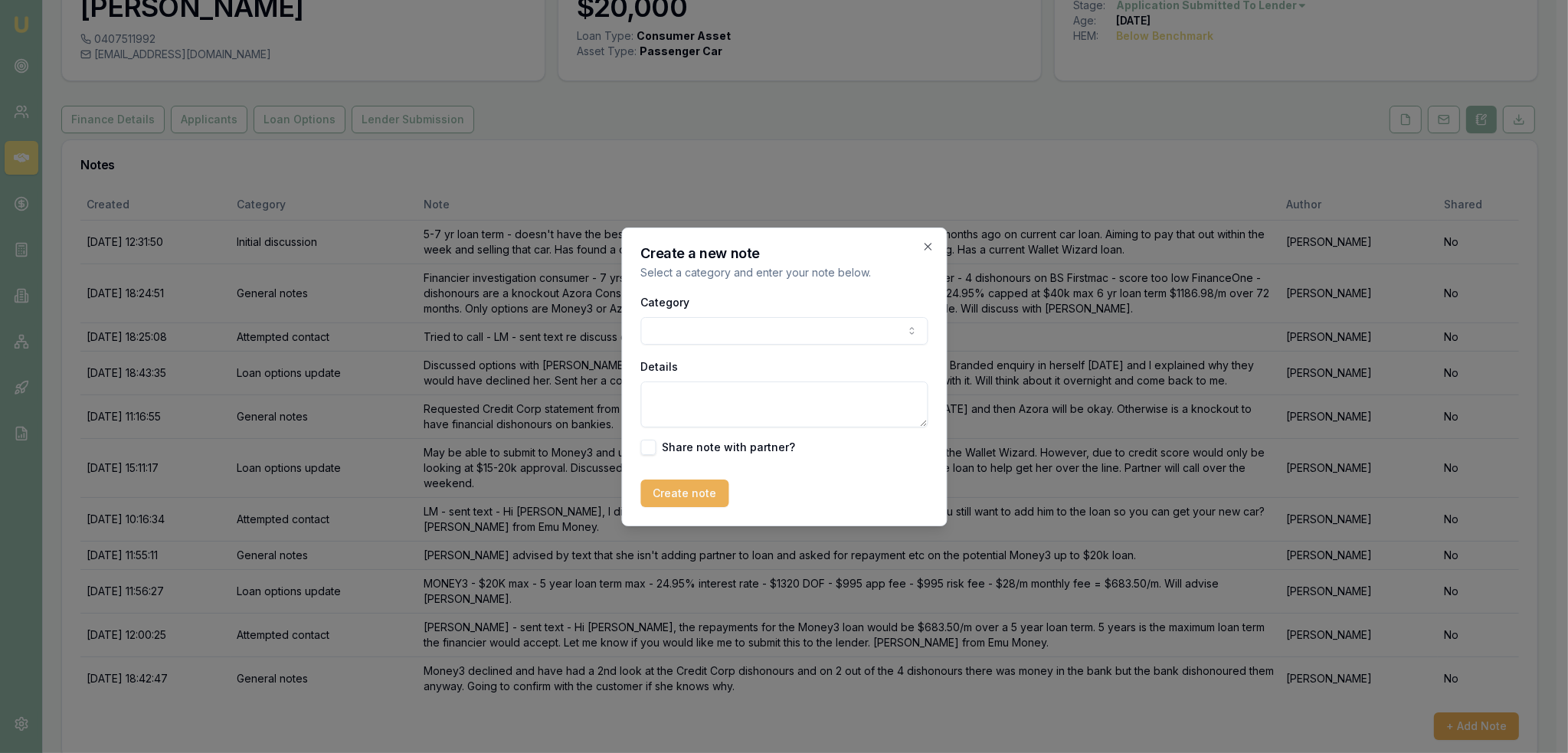
click at [687, 326] on body "Emu Broker Deals View D-L85MHNRIOE Robyn Adams Toggle Menu Customer Charlotte M…" at bounding box center [778, 279] width 1557 height 753
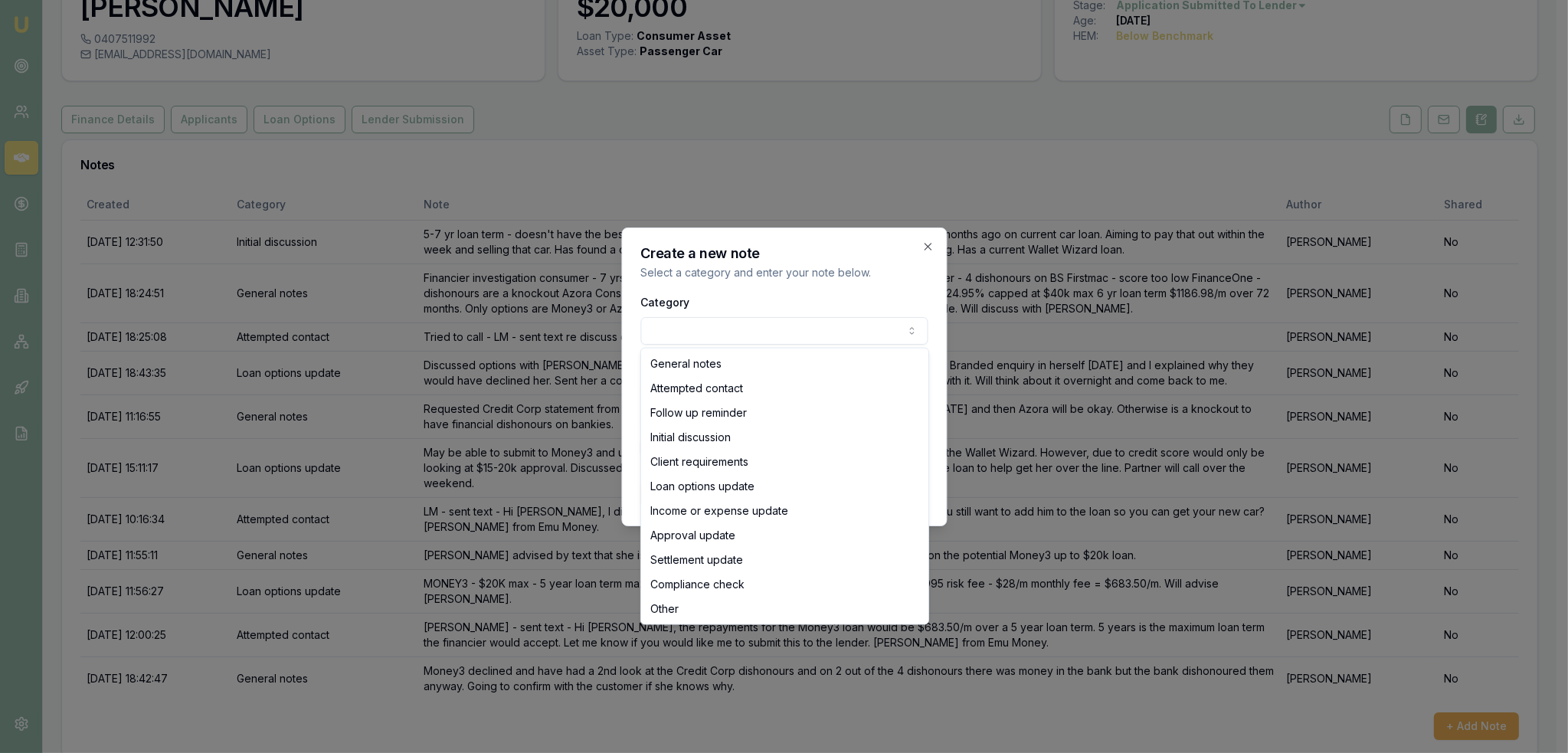
select select "ATTEMPTED_CONTACT"
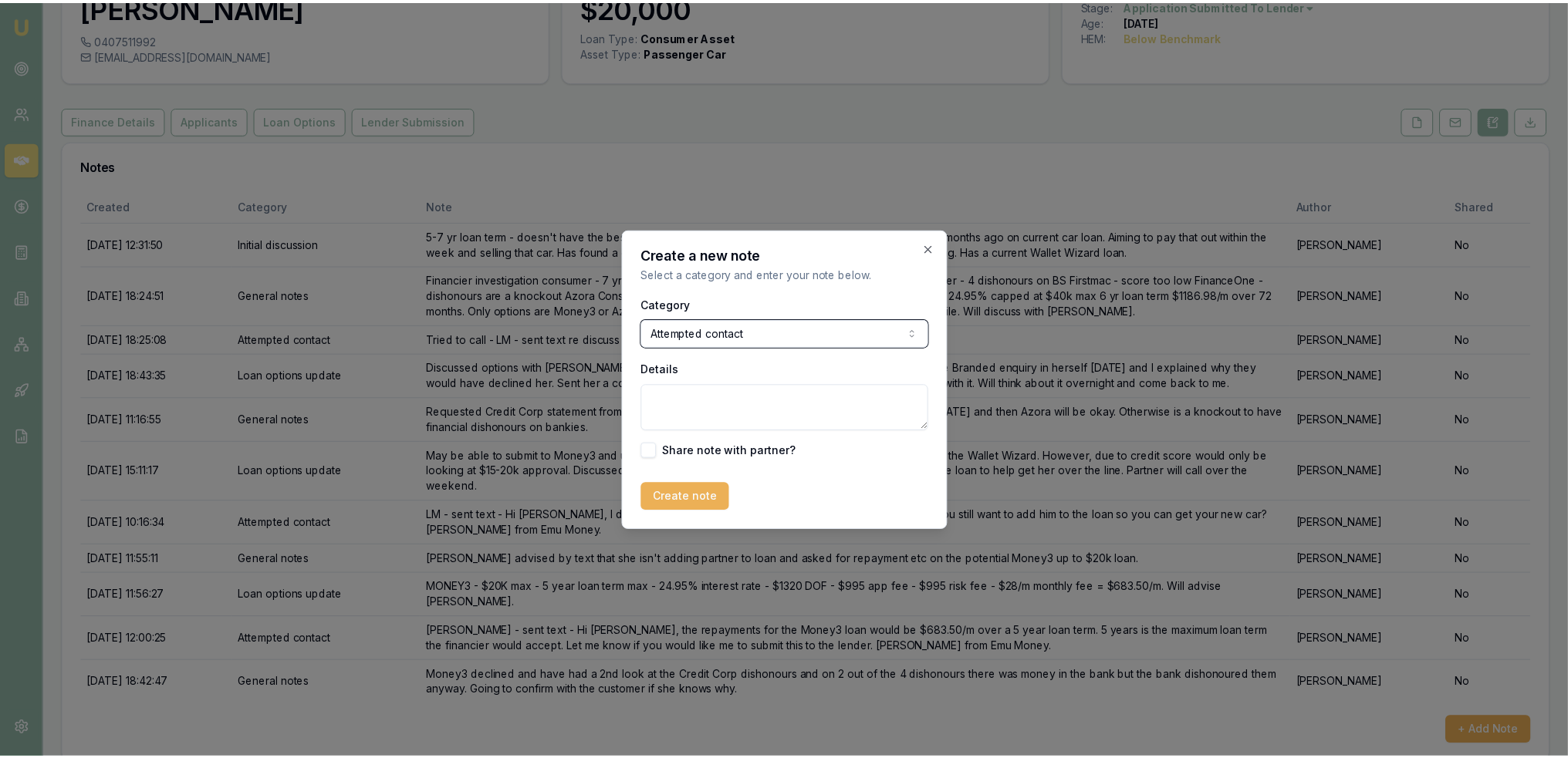
scroll to position [82, 0]
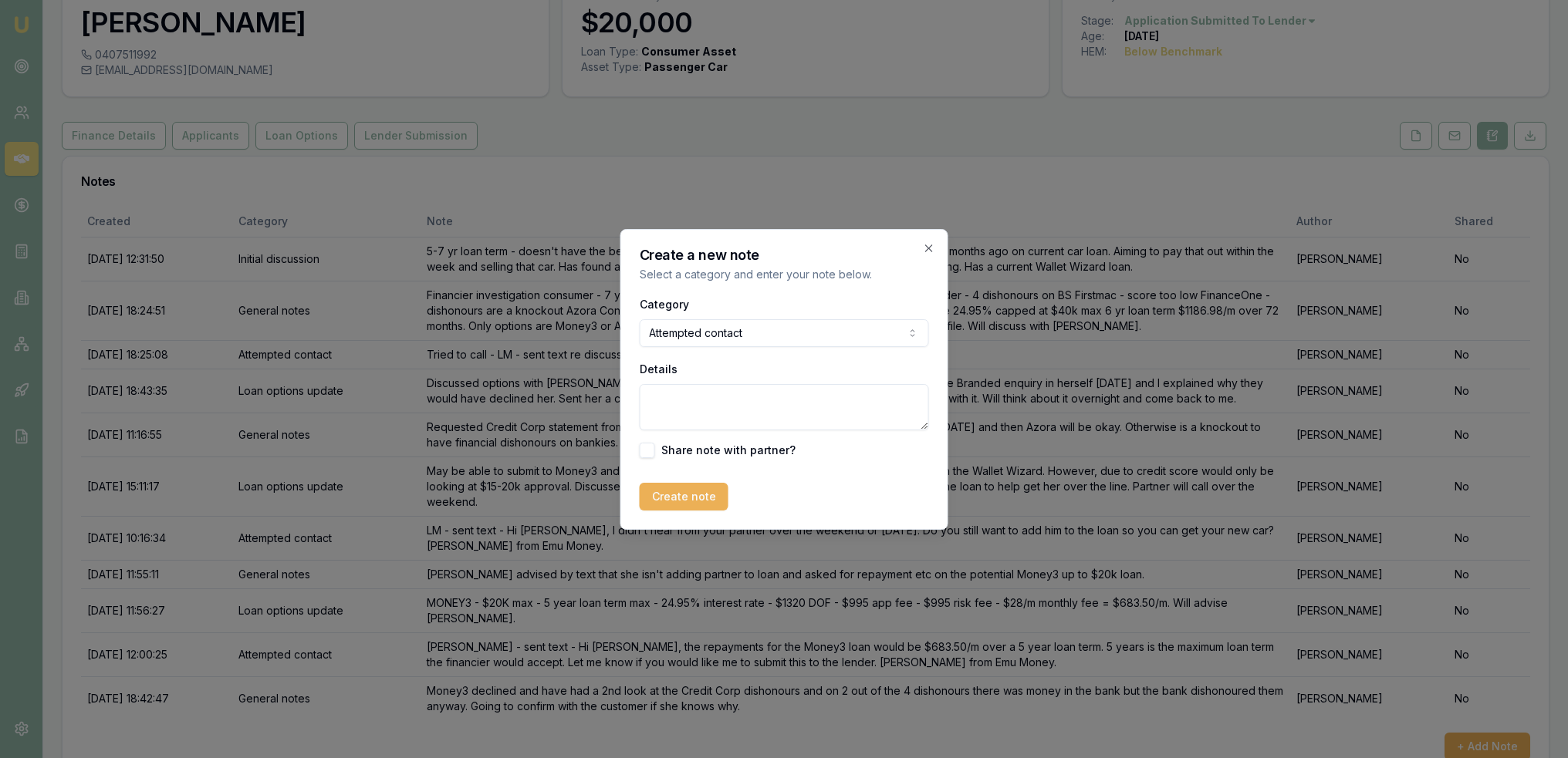
click at [689, 414] on textarea "Details" at bounding box center [784, 407] width 290 height 46
type textarea "VM - LM."
click at [659, 490] on button "Create note" at bounding box center [683, 497] width 89 height 28
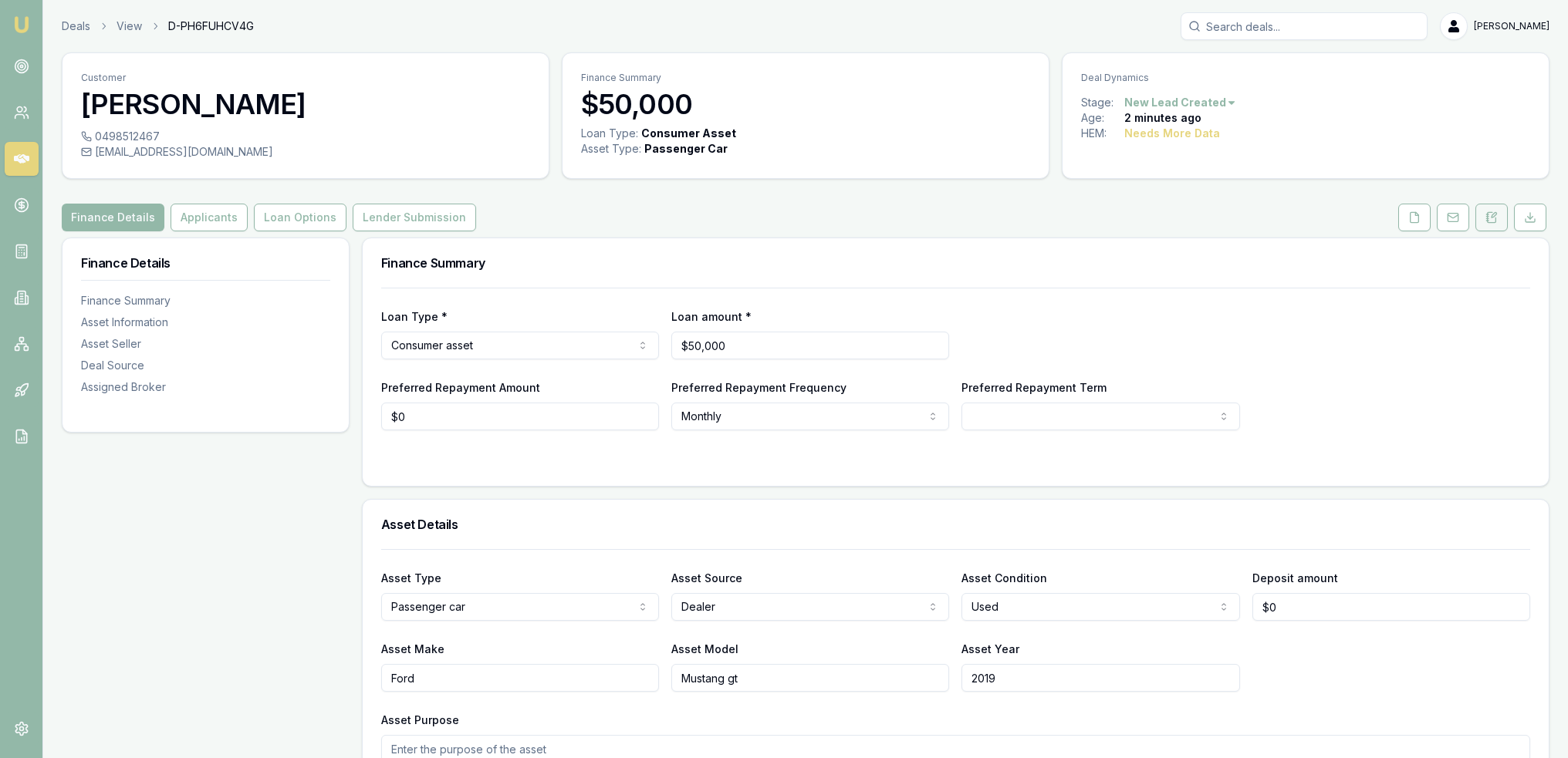
click at [1172, 216] on icon at bounding box center [1491, 217] width 12 height 12
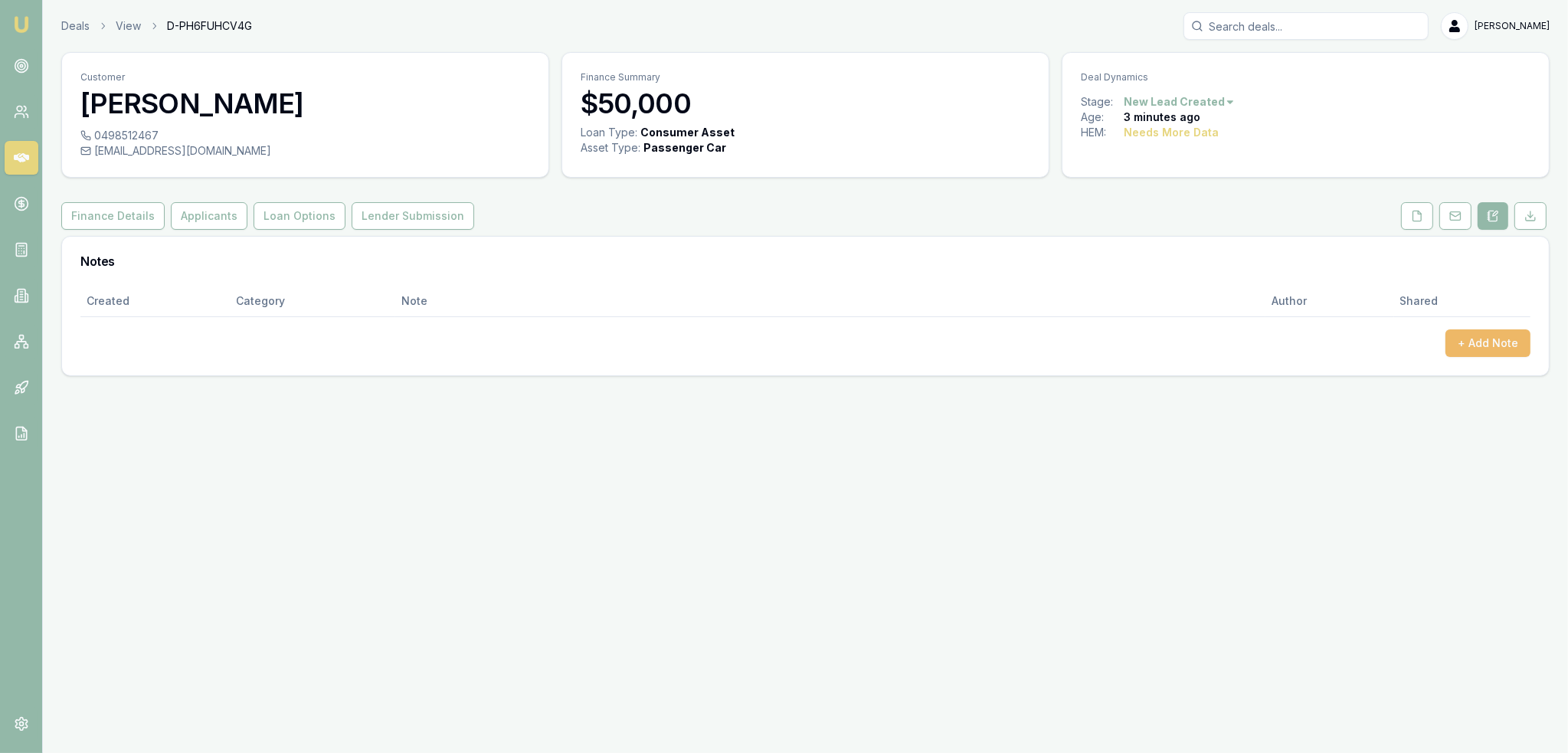
click at [1163, 341] on button "+ Add Note" at bounding box center [1487, 343] width 85 height 28
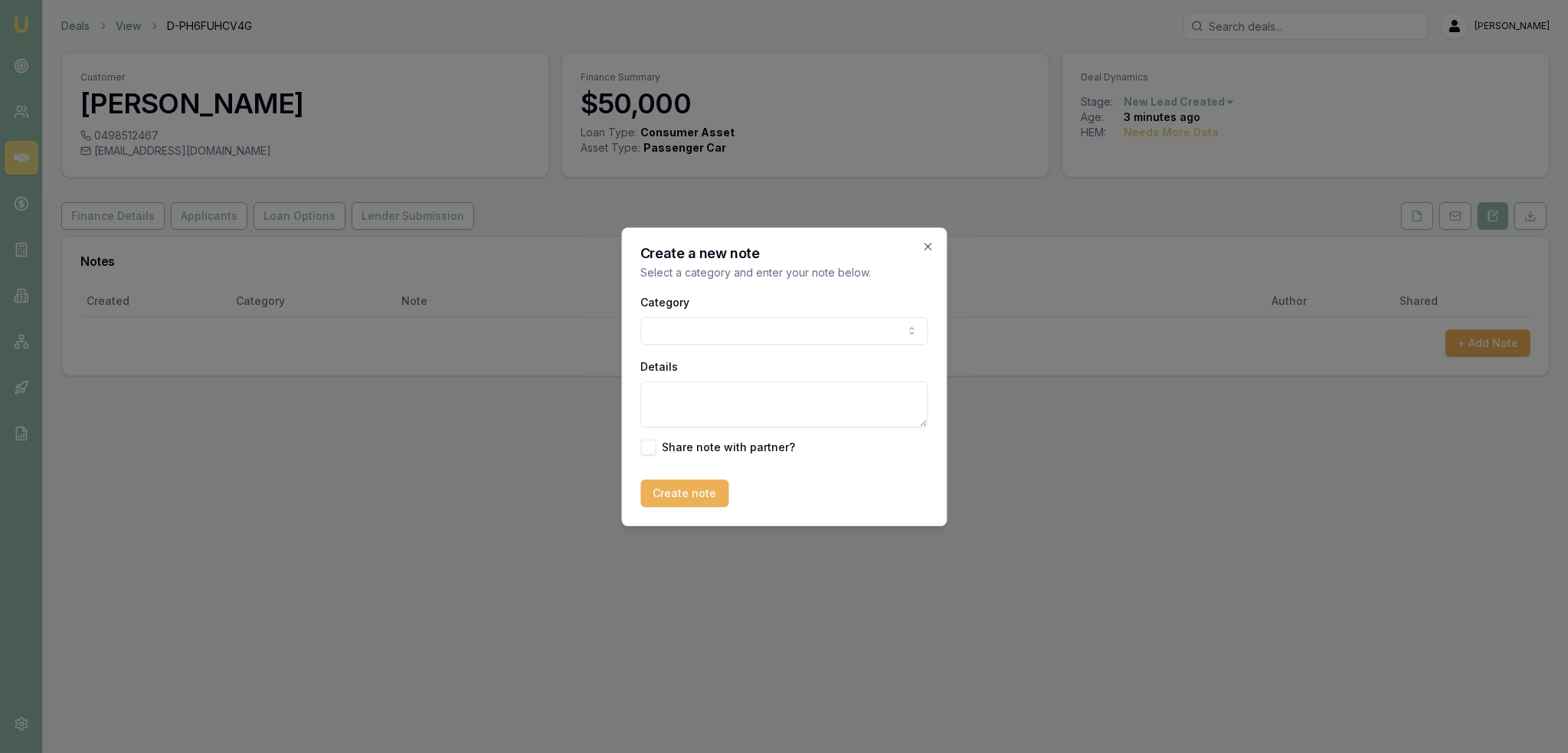
click at [745, 343] on body "Emu Broker Deals View D-PH6FUHCV4G [PERSON_NAME] Toggle Menu Customer [PERSON_N…" at bounding box center [784, 376] width 1568 height 753
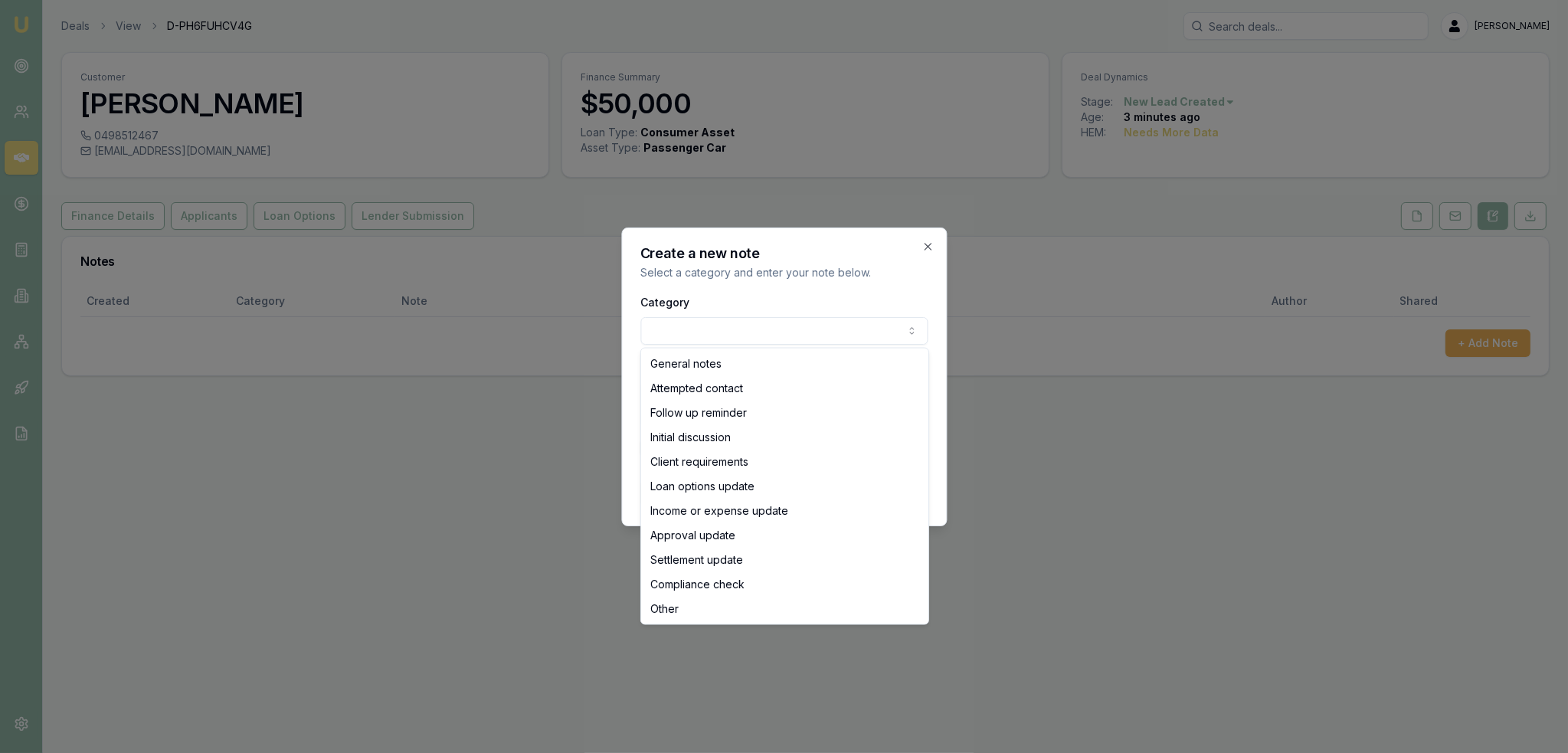
select select "ATTEMPTED_CONTACT"
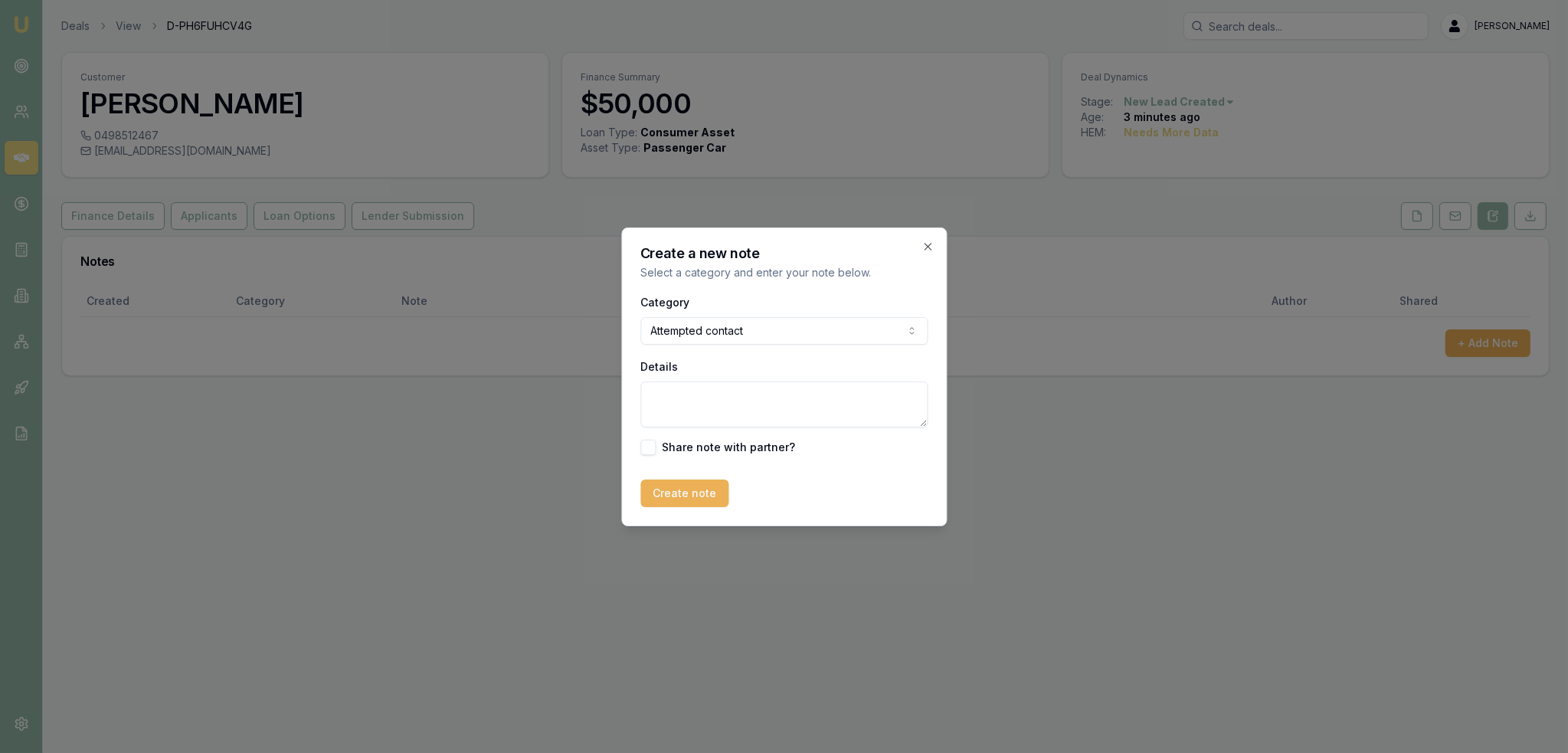
click at [748, 388] on textarea "Details" at bounding box center [784, 404] width 288 height 46
click at [925, 246] on icon "button" at bounding box center [927, 246] width 12 height 12
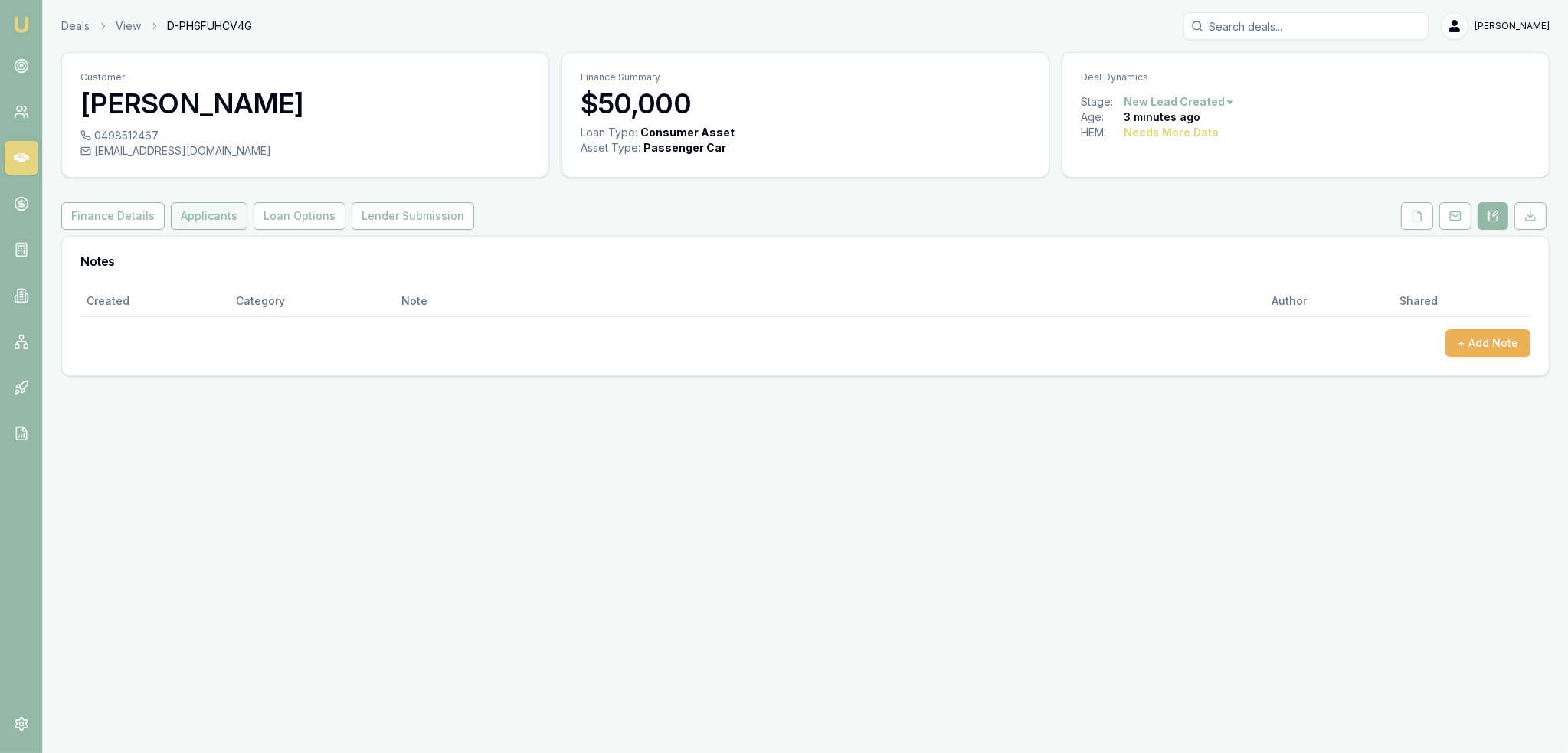
click at [190, 219] on button "Applicants" at bounding box center [209, 216] width 76 height 28
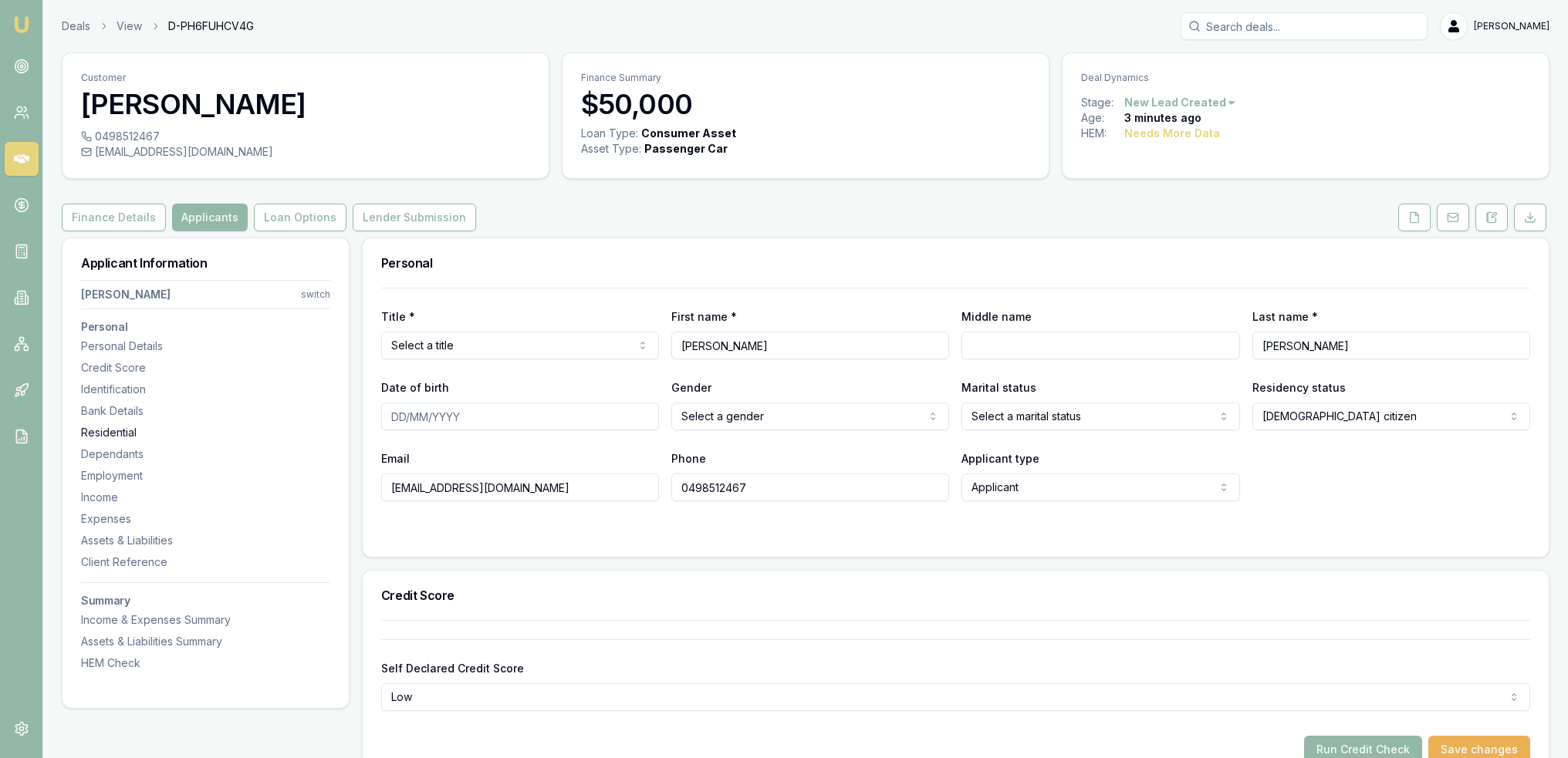
click at [108, 431] on div "Residential" at bounding box center [205, 433] width 249 height 15
click at [1172, 225] on button at bounding box center [1491, 217] width 33 height 28
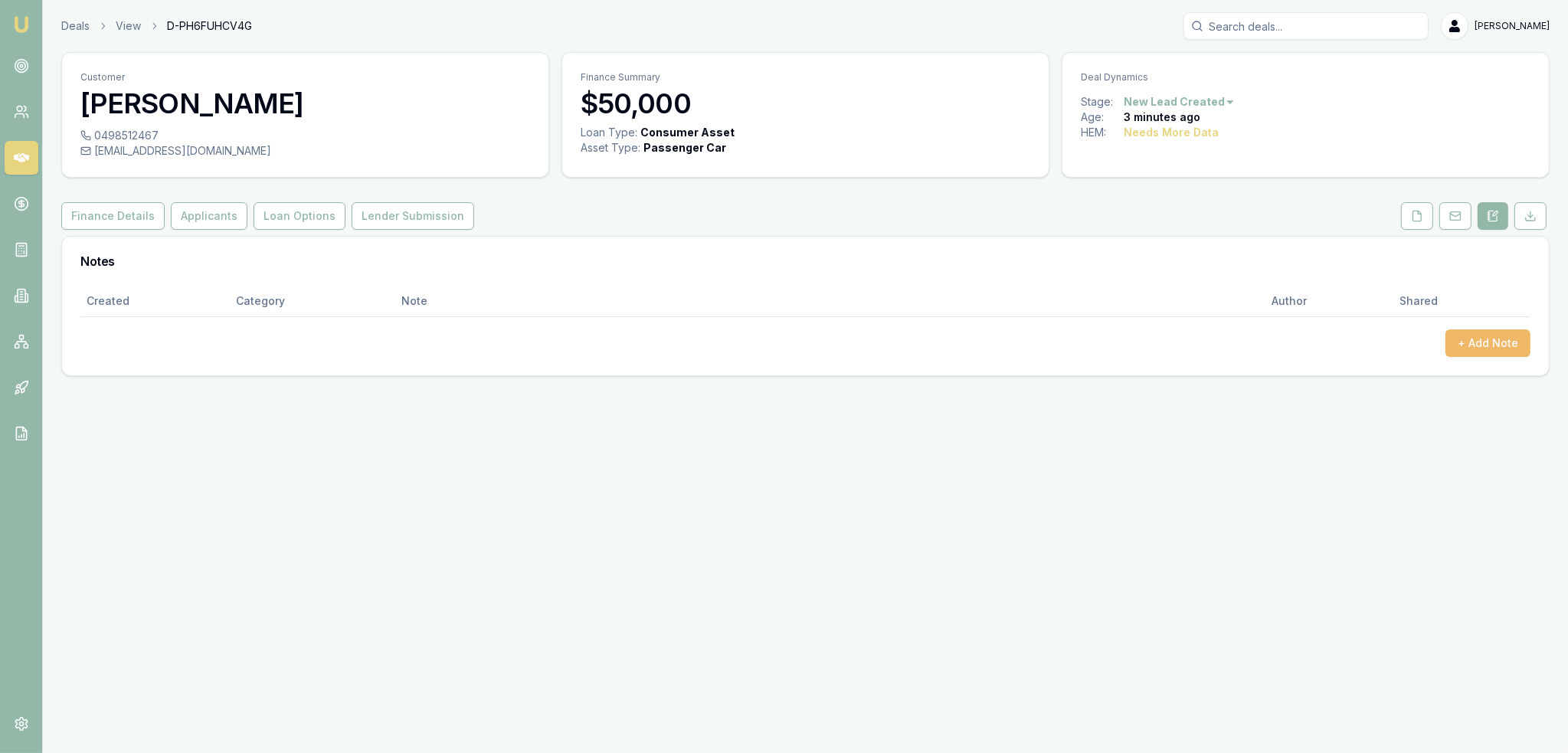
click at [1163, 344] on button "+ Add Note" at bounding box center [1487, 343] width 85 height 28
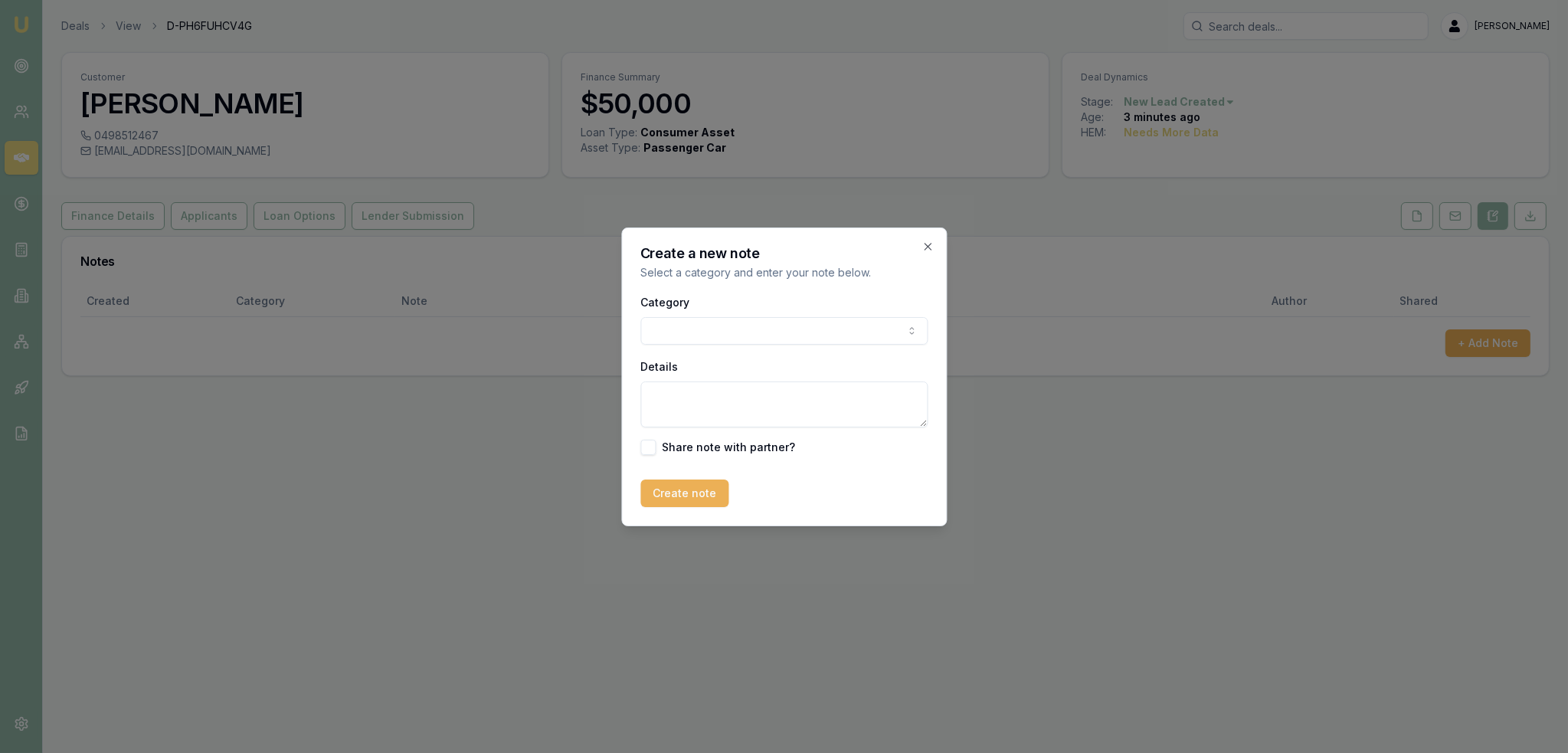
click at [665, 329] on body "Emu Broker Deals View D-PH6FUHCV4G [PERSON_NAME] Toggle Menu Customer [PERSON_N…" at bounding box center [784, 376] width 1568 height 753
click at [694, 392] on textarea "Details" at bounding box center [784, 404] width 288 height 46
type textarea "e"
type textarea "EMU - [GEOGRAPHIC_DATA]"
drag, startPoint x: 663, startPoint y: 487, endPoint x: 1367, endPoint y: 430, distance: 706.3
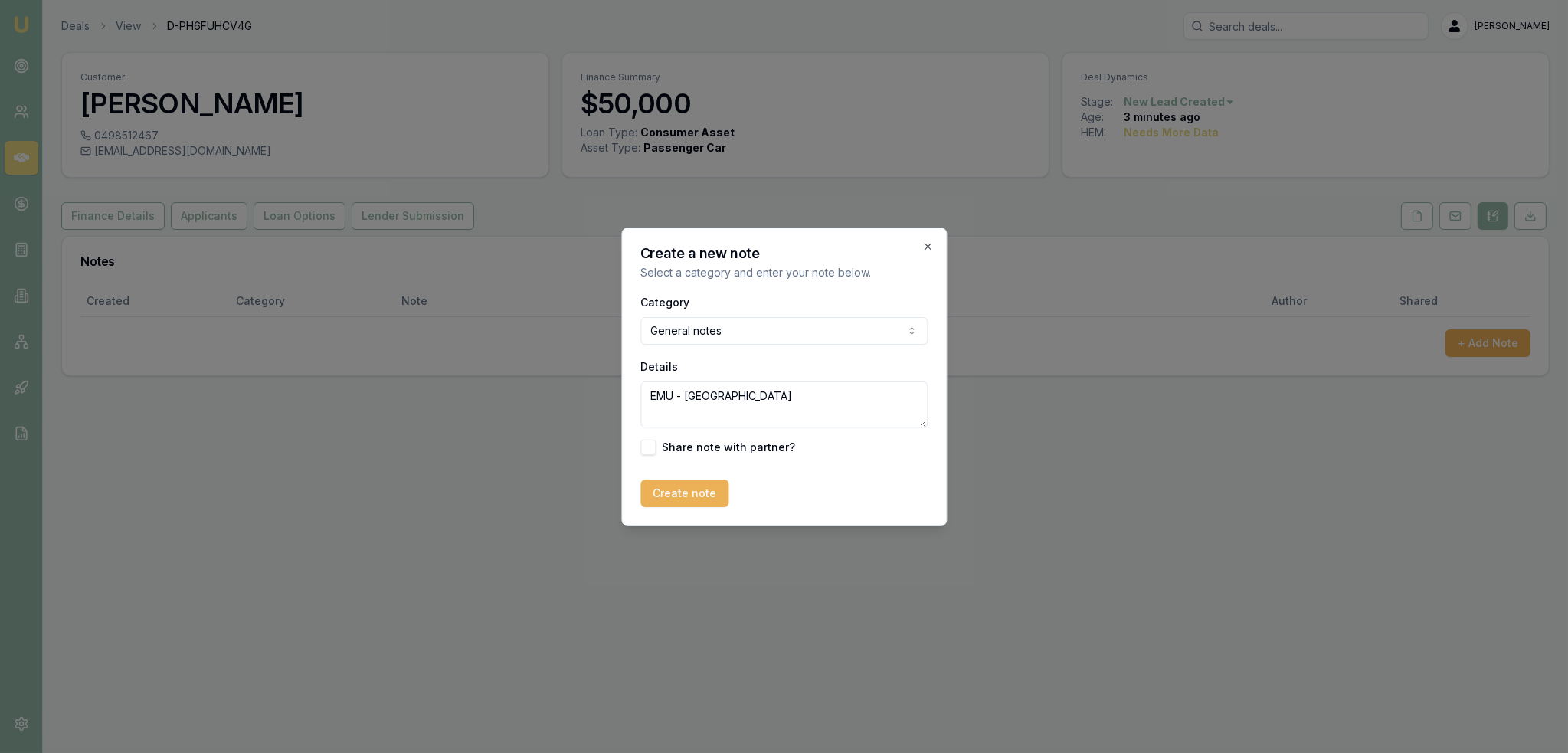
click at [663, 488] on button "Create note" at bounding box center [684, 493] width 88 height 28
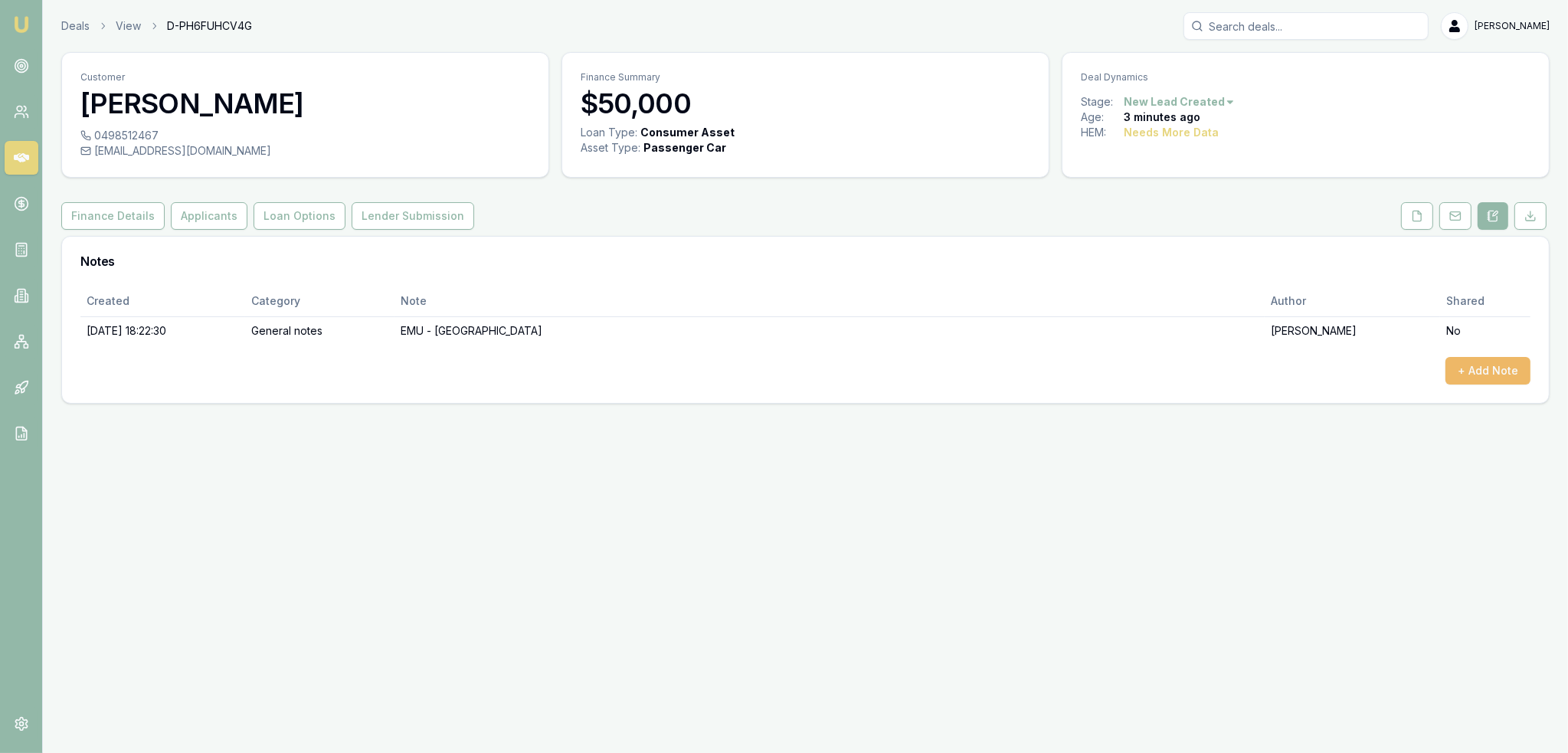
click at [1163, 362] on button "+ Add Note" at bounding box center [1487, 371] width 85 height 28
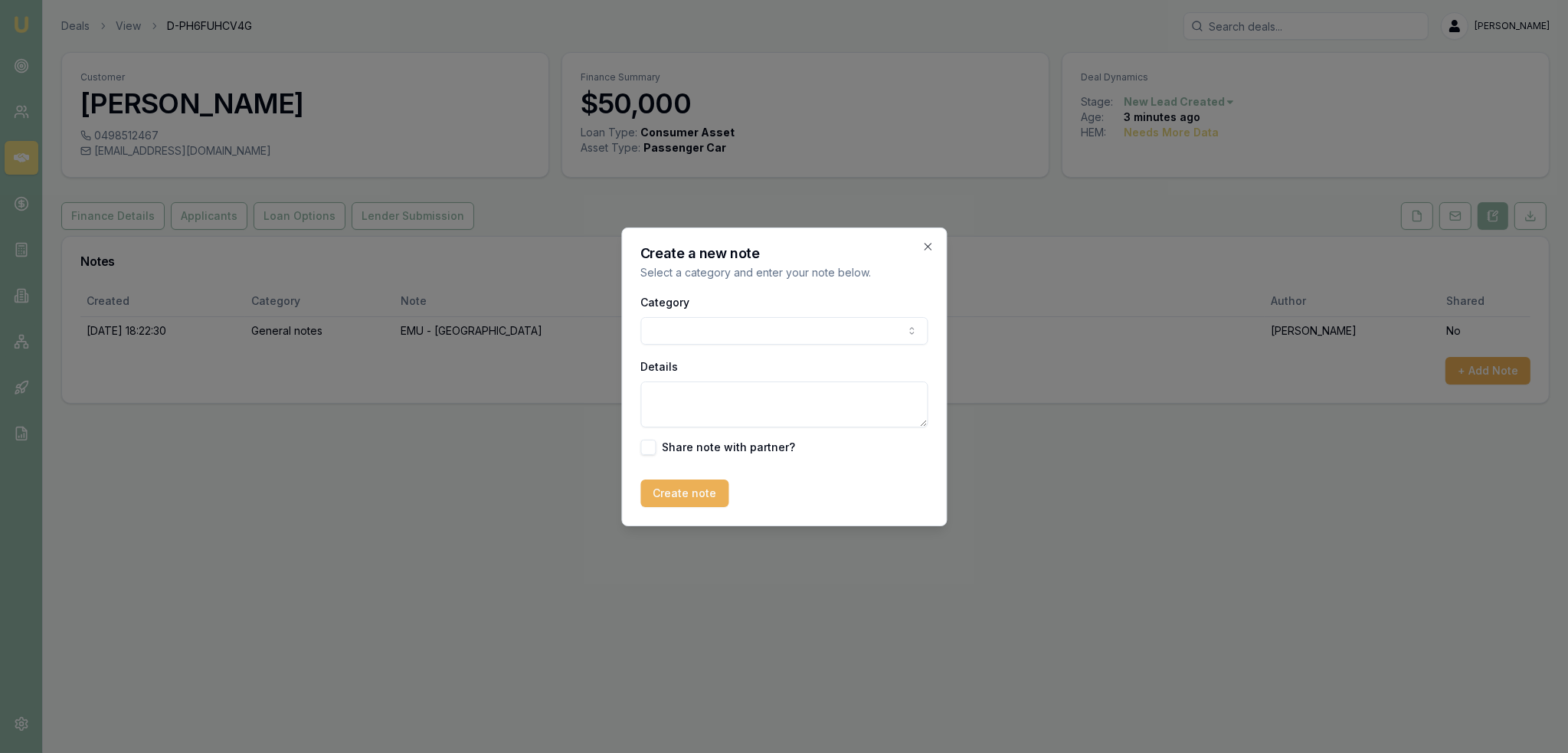
click at [808, 326] on body "Emu Broker Deals View D-PH6FUHCV4G [PERSON_NAME] Toggle Menu Customer [PERSON_N…" at bounding box center [784, 376] width 1568 height 753
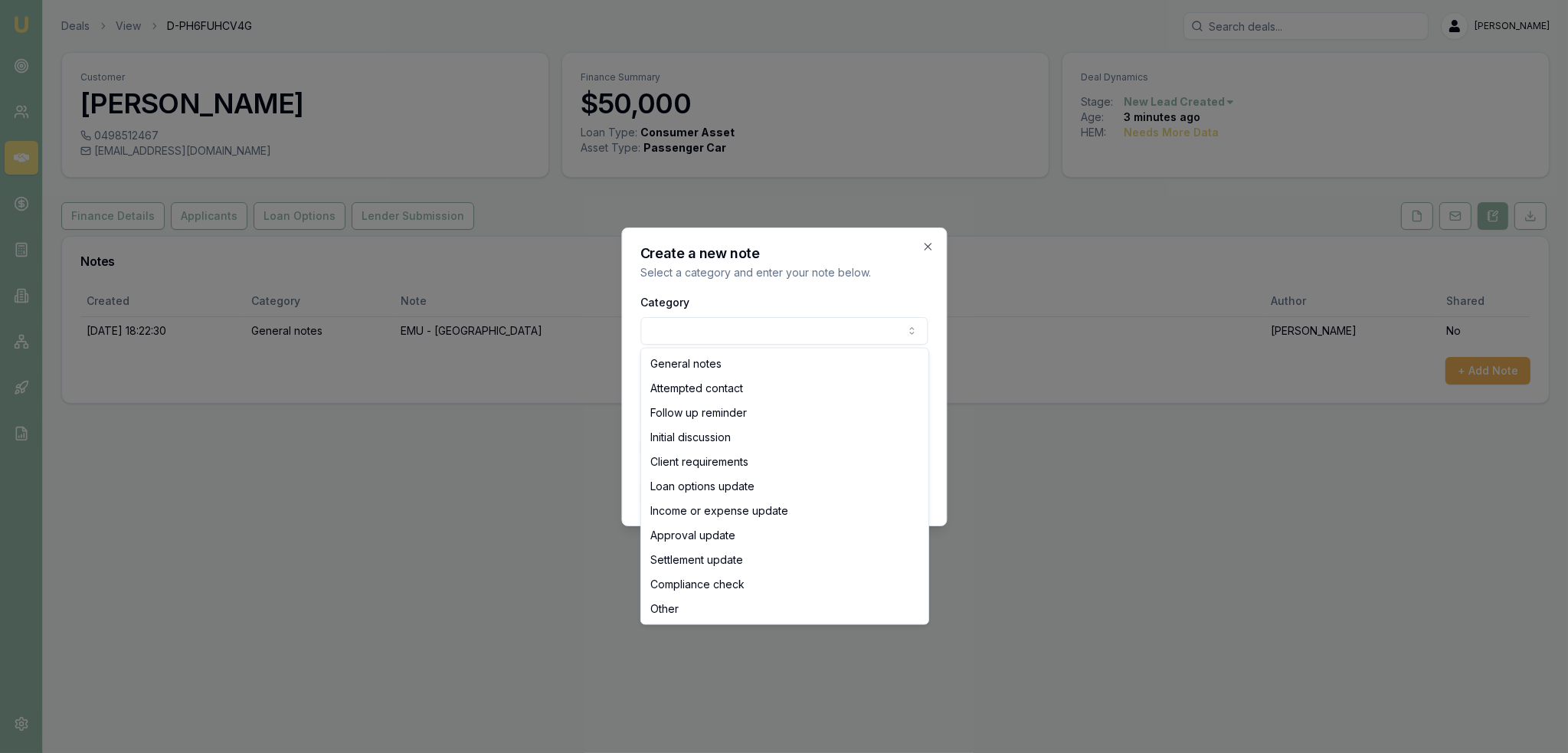
select select "ATTEMPTED_CONTACT"
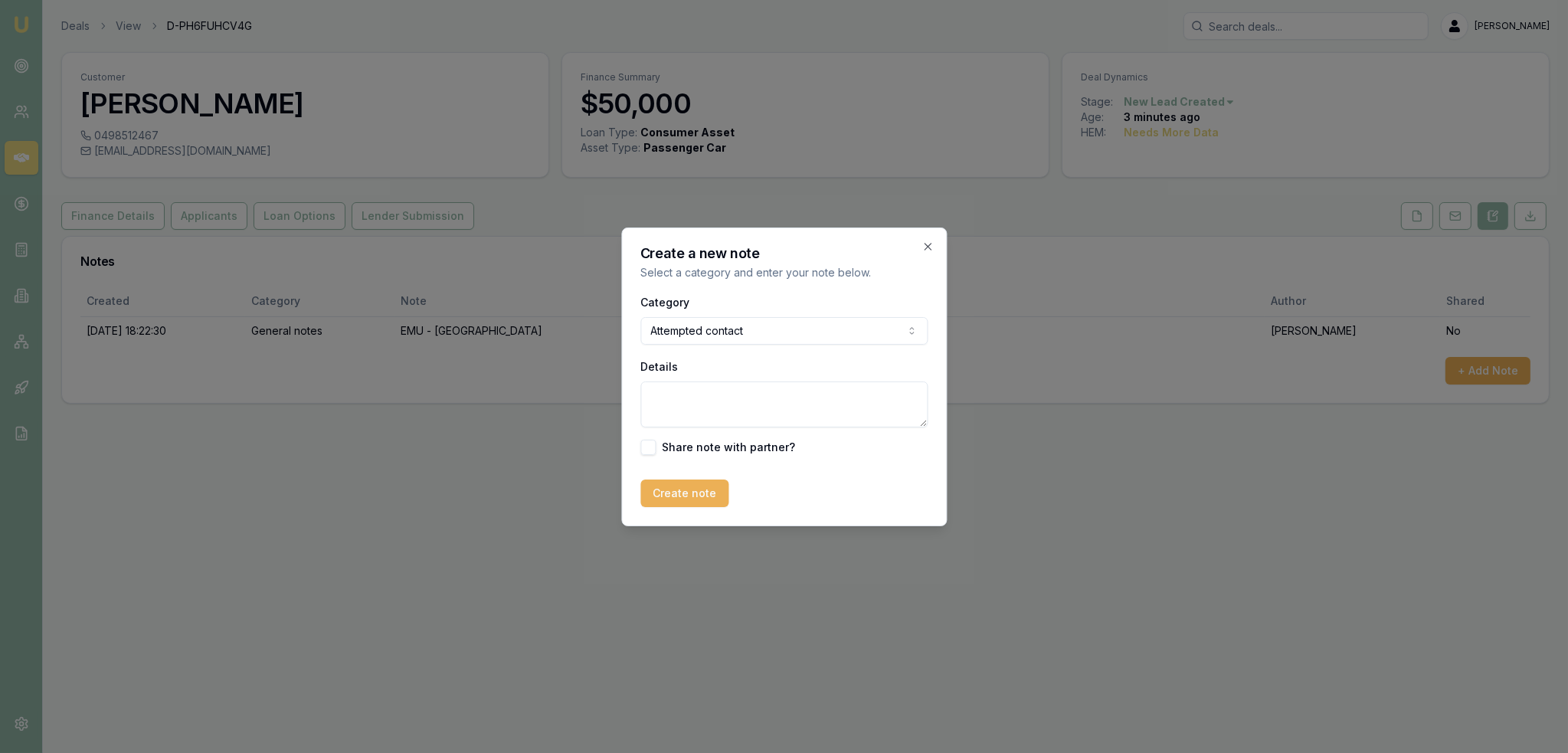
click at [742, 413] on textarea "Details" at bounding box center [784, 404] width 288 height 46
type textarea "D1C1 - LM - sent text and emailed."
click at [714, 500] on button "Create note" at bounding box center [684, 493] width 88 height 28
